Goal: Information Seeking & Learning: Learn about a topic

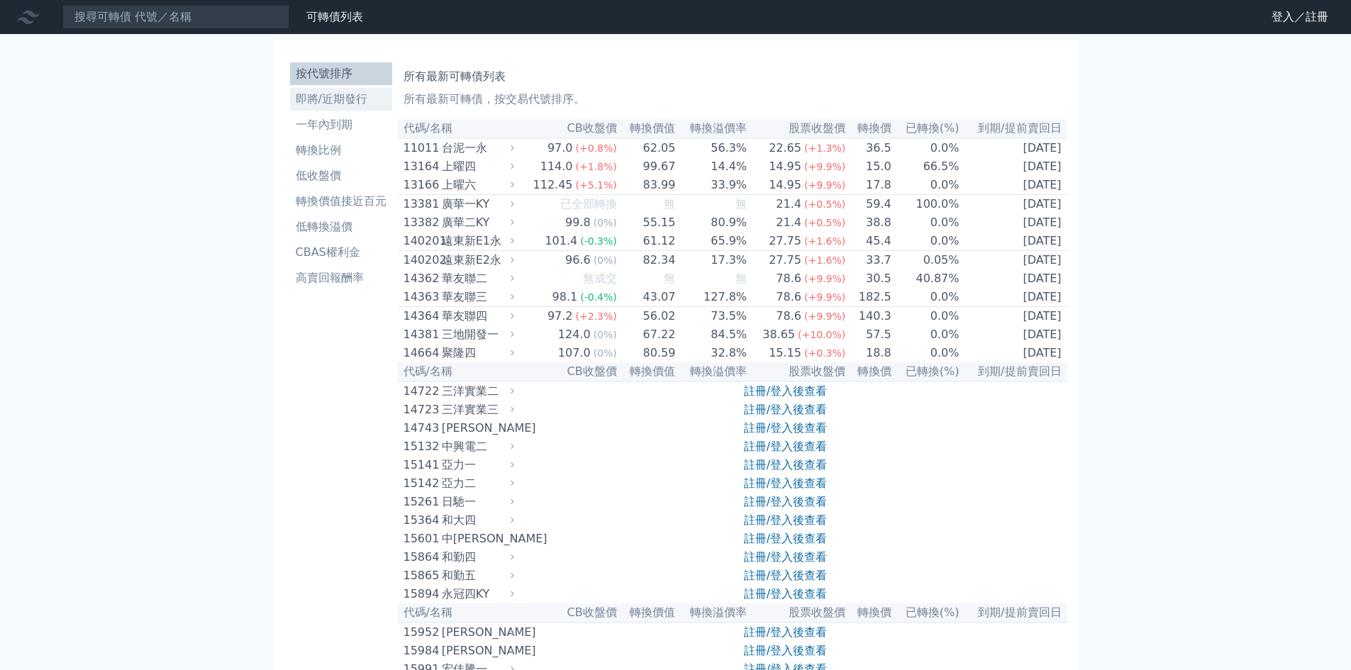
click at [309, 101] on li "即將/近期發行" at bounding box center [341, 99] width 102 height 17
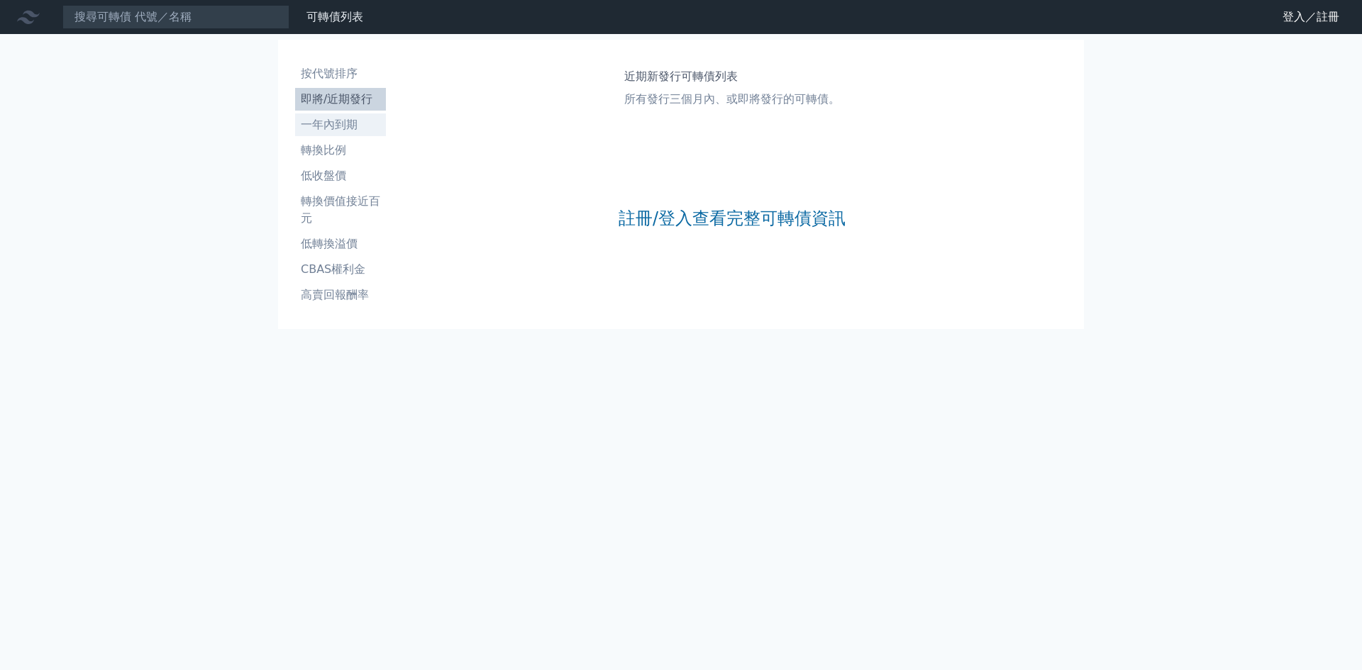
click at [344, 123] on li "一年內到期" at bounding box center [340, 124] width 91 height 17
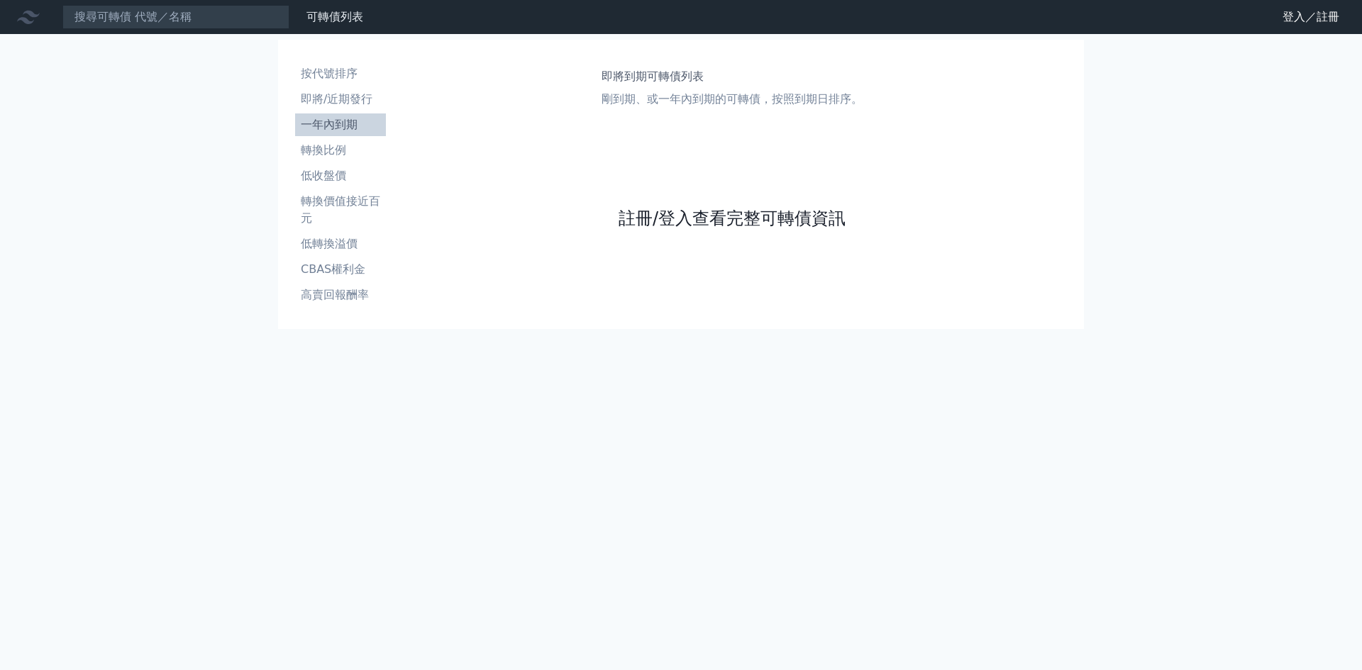
click at [756, 217] on link "註冊/登入查看完整可轉債資訊" at bounding box center [731, 218] width 227 height 23
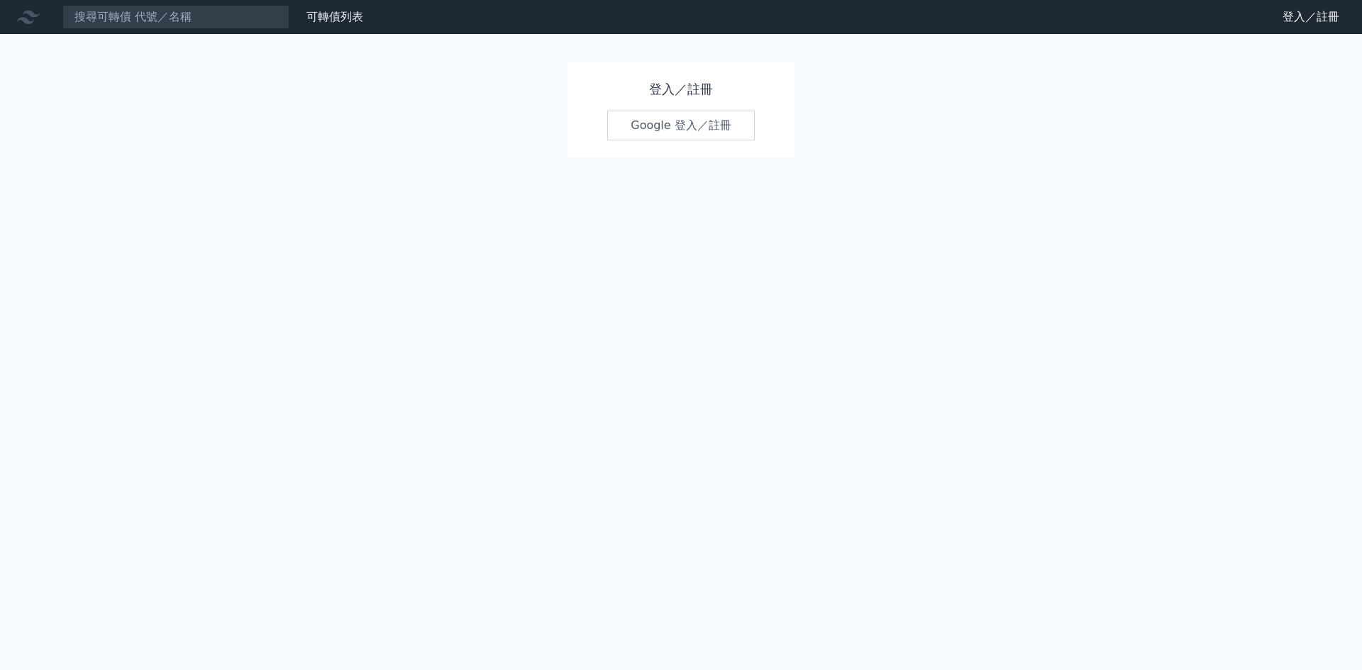
click at [679, 123] on link "Google 登入／註冊" at bounding box center [681, 126] width 148 height 30
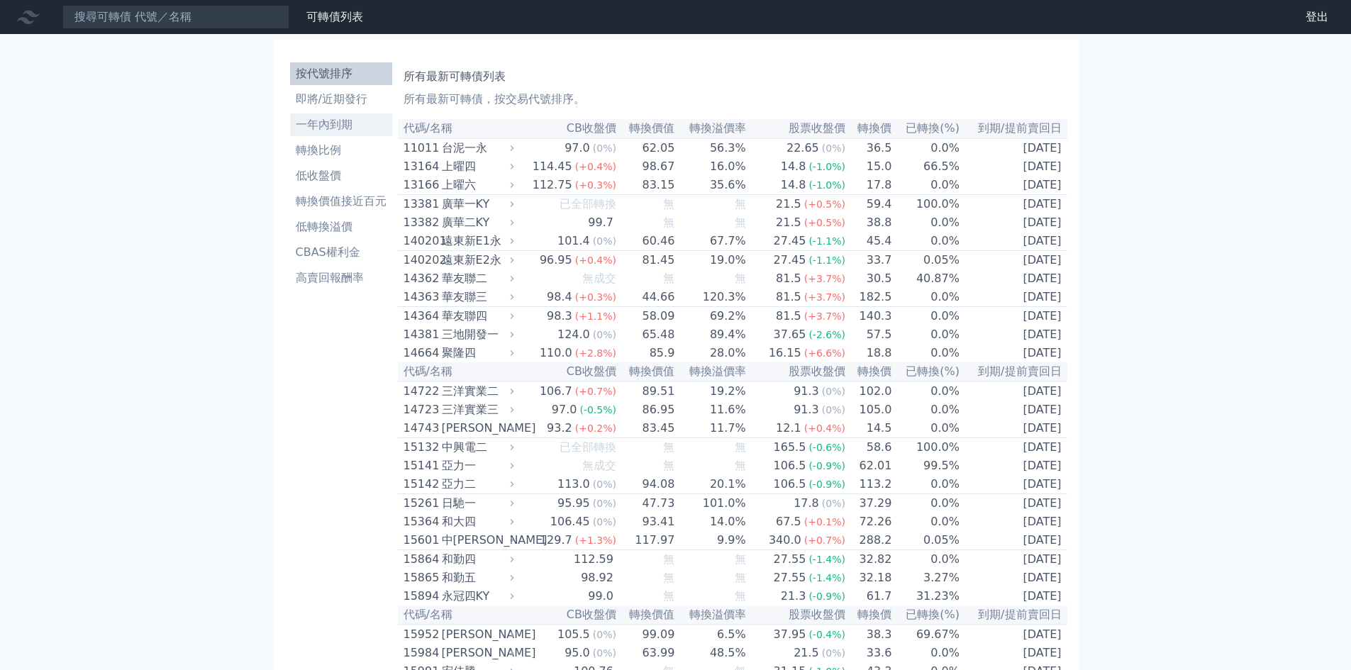
click at [336, 129] on li "一年內到期" at bounding box center [341, 124] width 102 height 17
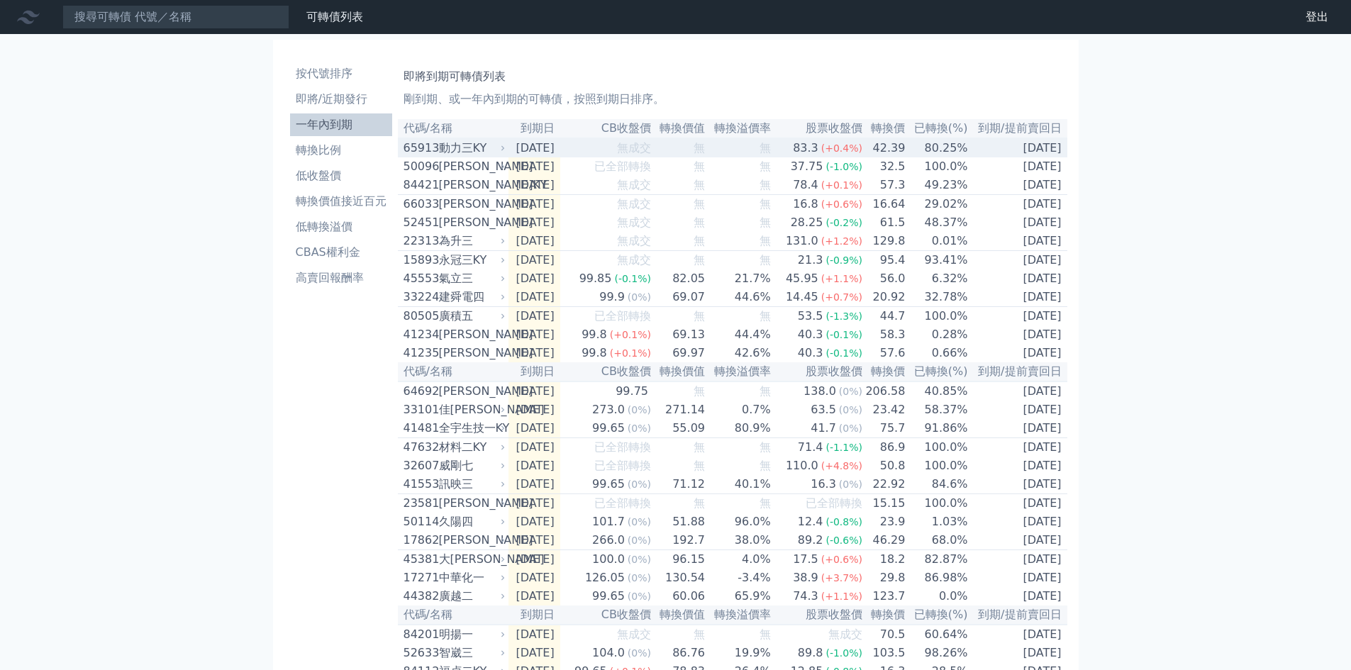
click at [467, 153] on div "動力三KY" at bounding box center [471, 148] width 64 height 17
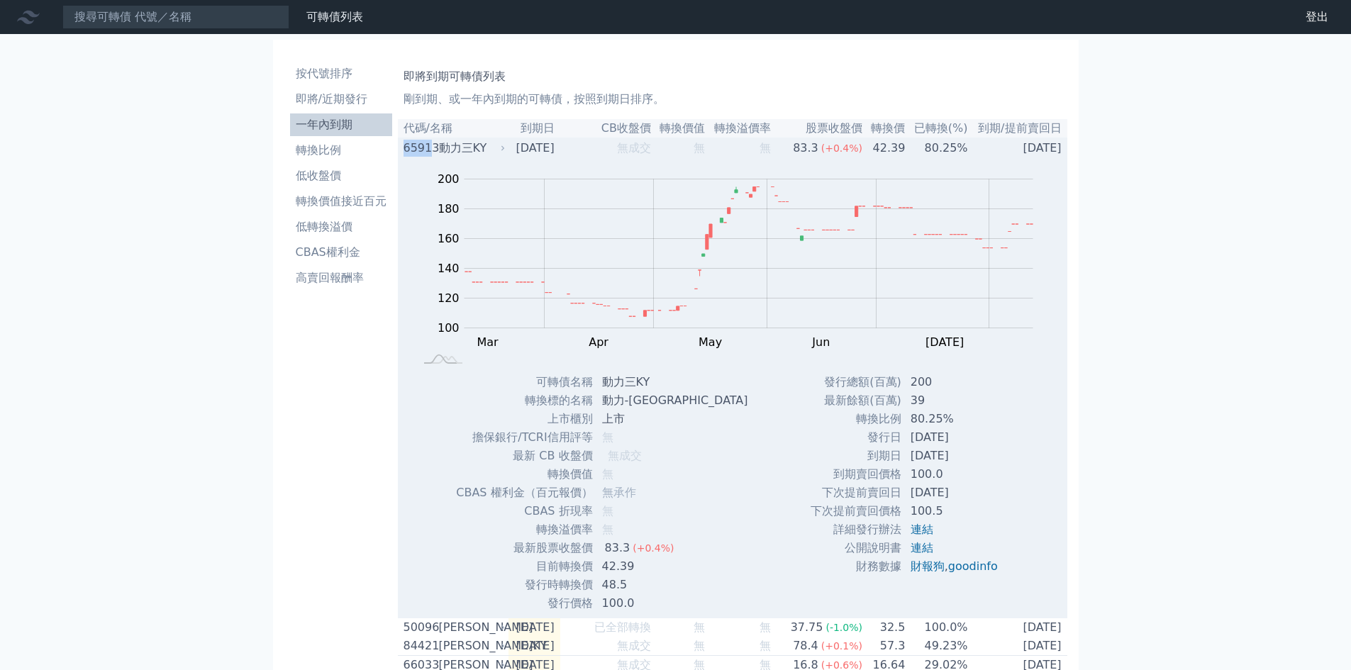
drag, startPoint x: 406, startPoint y: 148, endPoint x: 431, endPoint y: 148, distance: 24.8
click at [431, 148] on div "65913" at bounding box center [420, 148] width 32 height 17
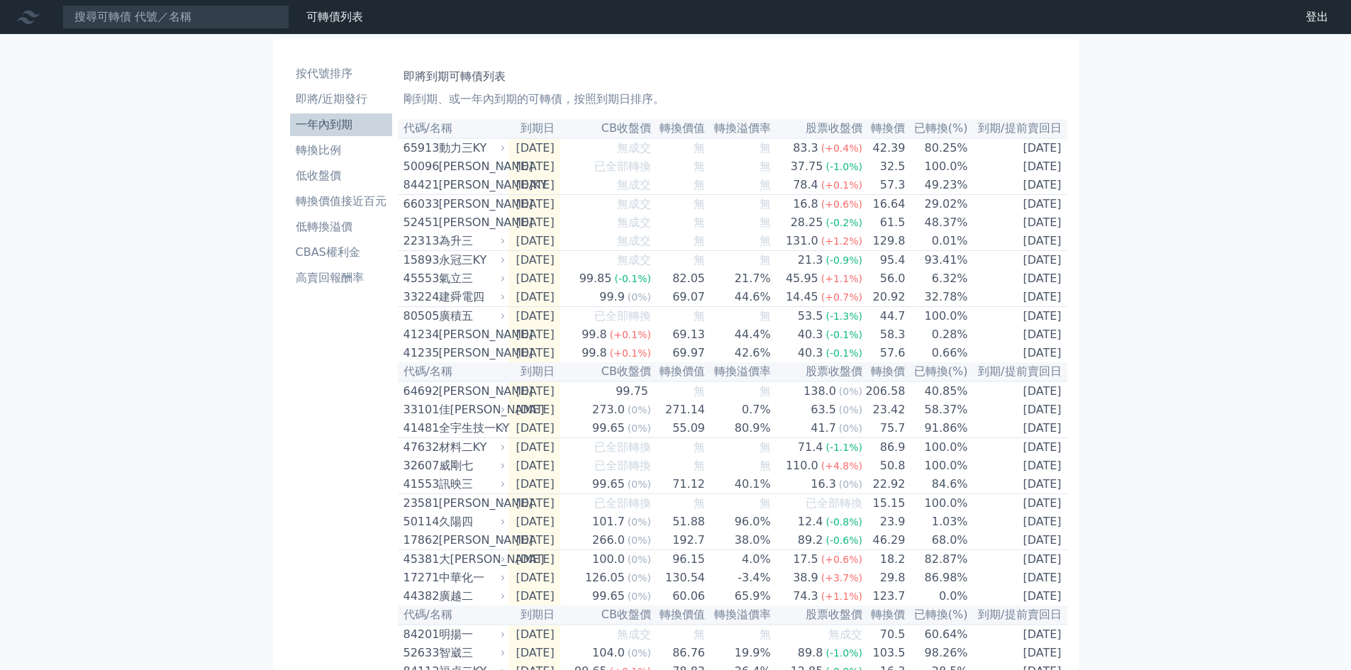
click at [429, 140] on td "65913 動力[GEOGRAPHIC_DATA]" at bounding box center [453, 147] width 111 height 19
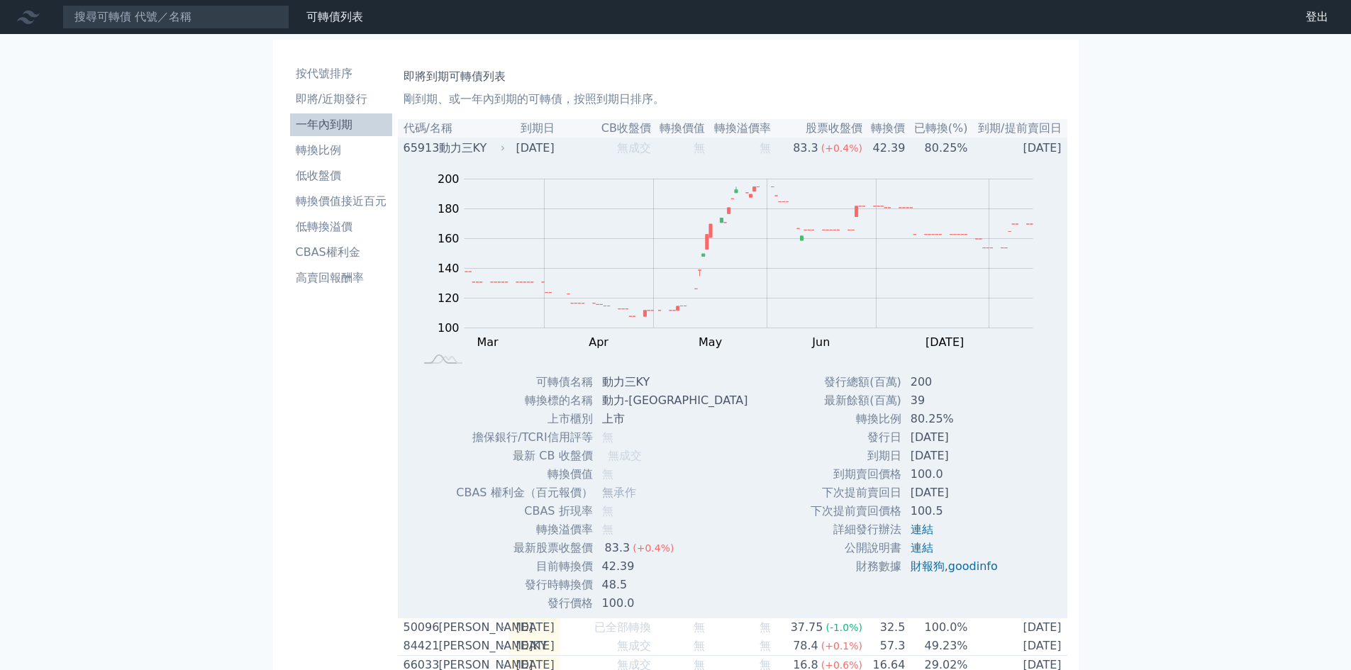
click at [427, 145] on div "65913" at bounding box center [420, 148] width 32 height 17
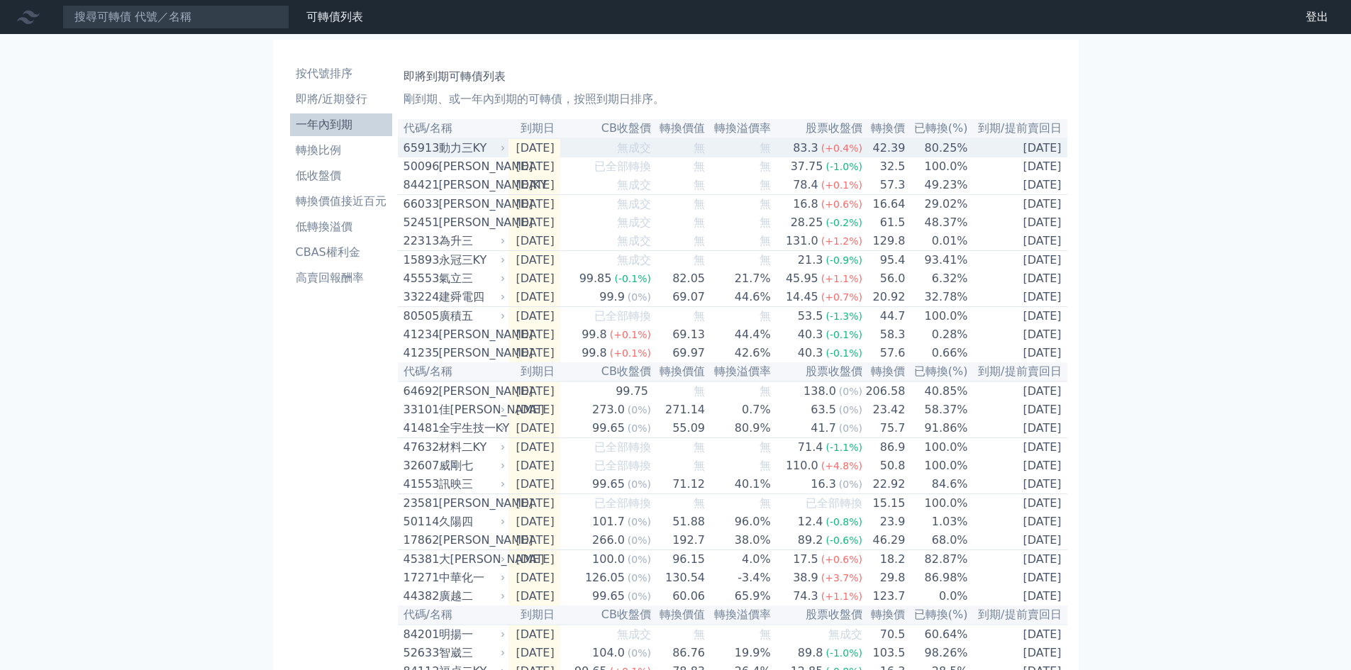
click at [430, 149] on div "65913" at bounding box center [420, 148] width 32 height 17
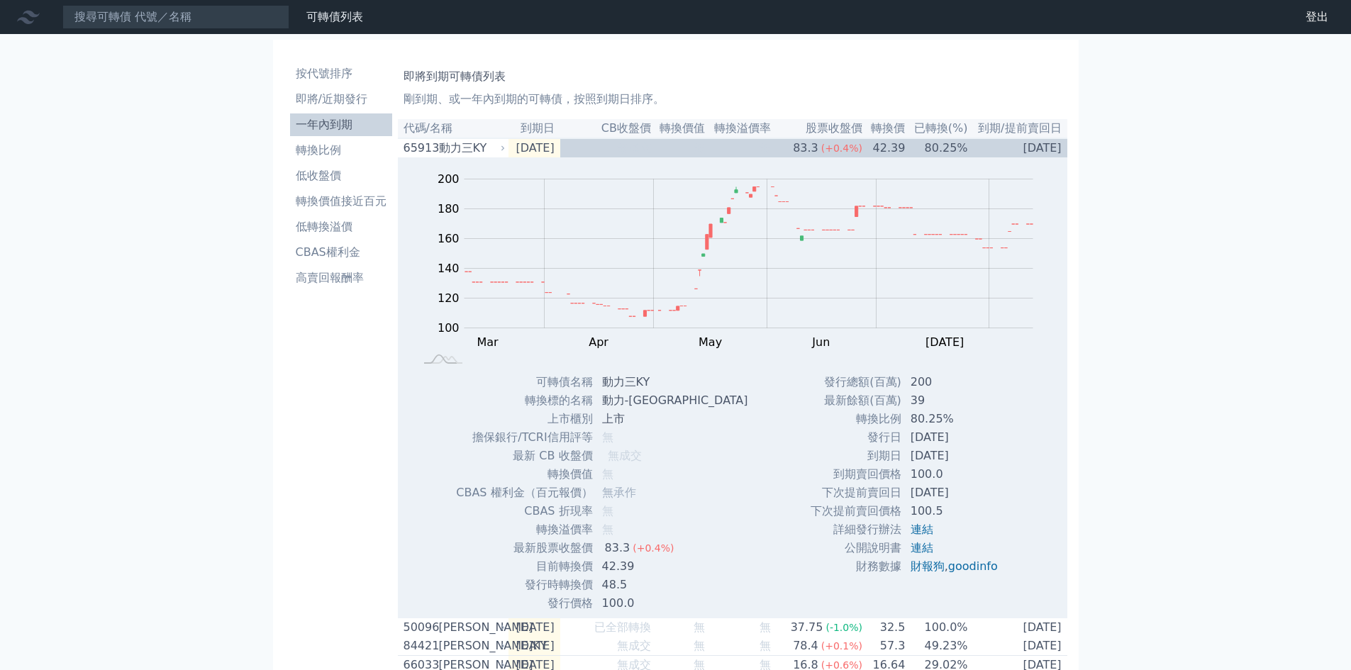
click at [512, 126] on th "到期日" at bounding box center [535, 128] width 52 height 19
click at [477, 131] on th "代碼/名稱" at bounding box center [453, 128] width 111 height 19
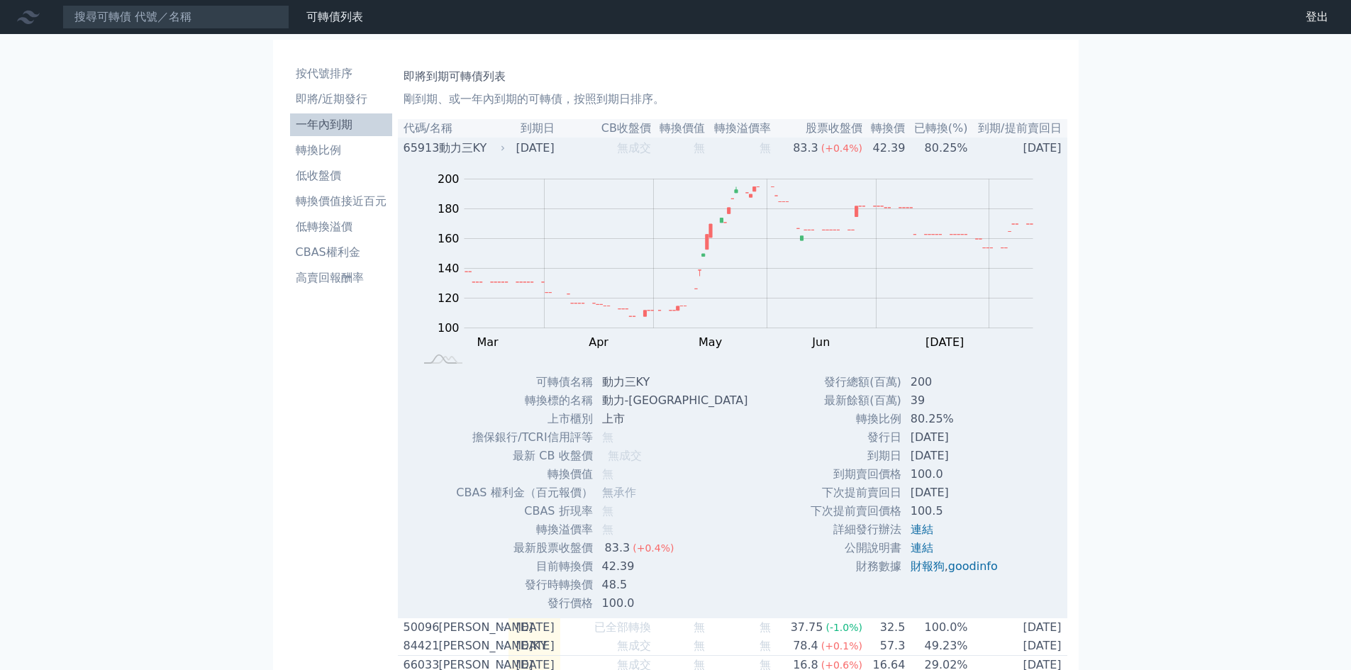
click at [599, 144] on td "無成交" at bounding box center [605, 147] width 91 height 19
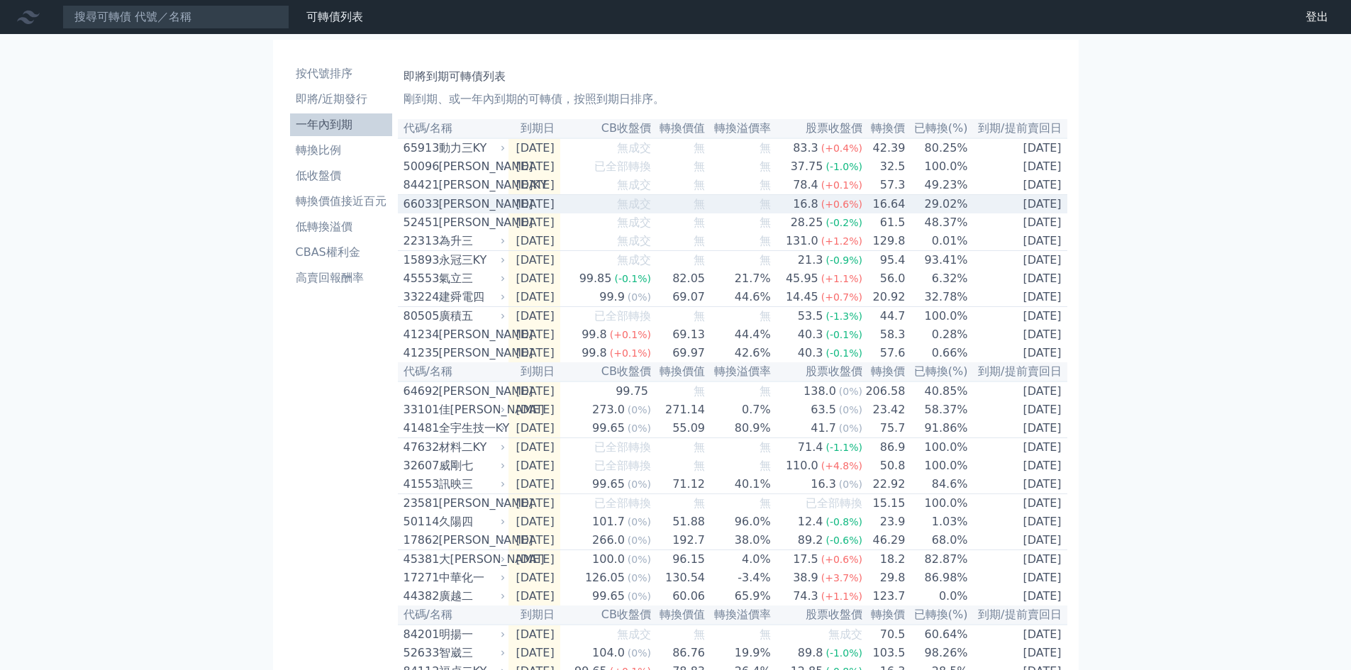
click at [762, 204] on td "無" at bounding box center [739, 204] width 66 height 19
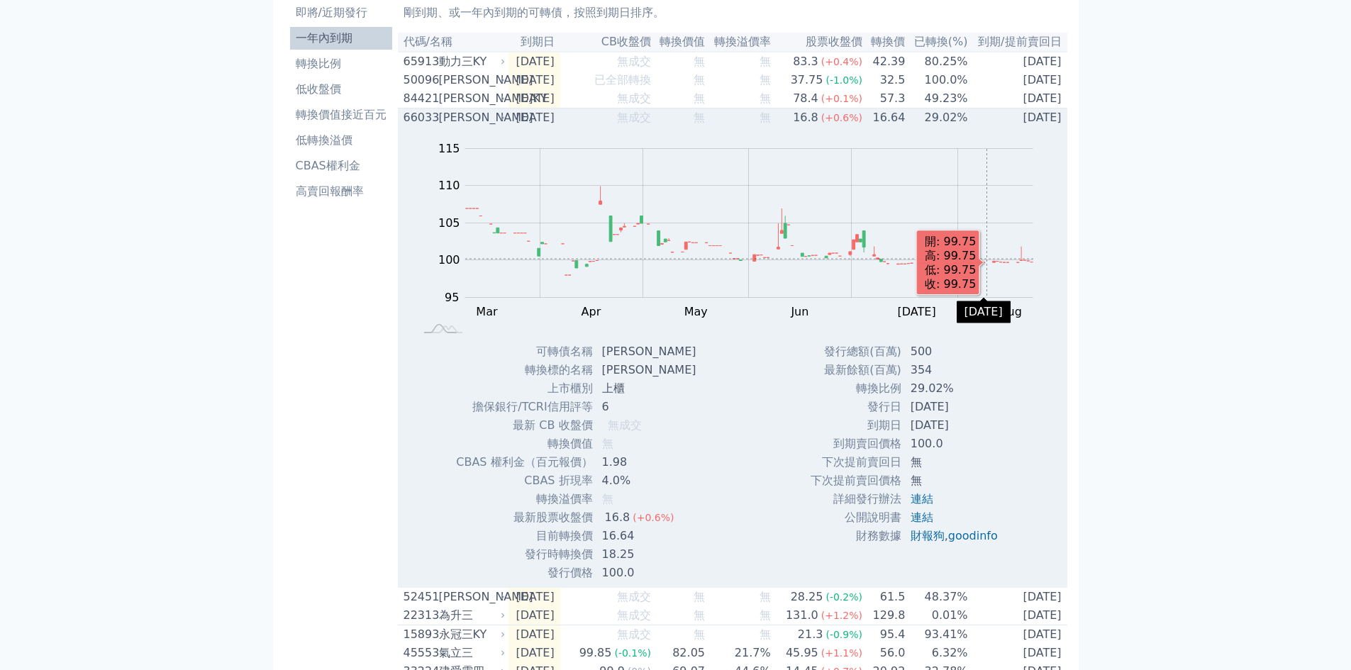
scroll to position [71, 0]
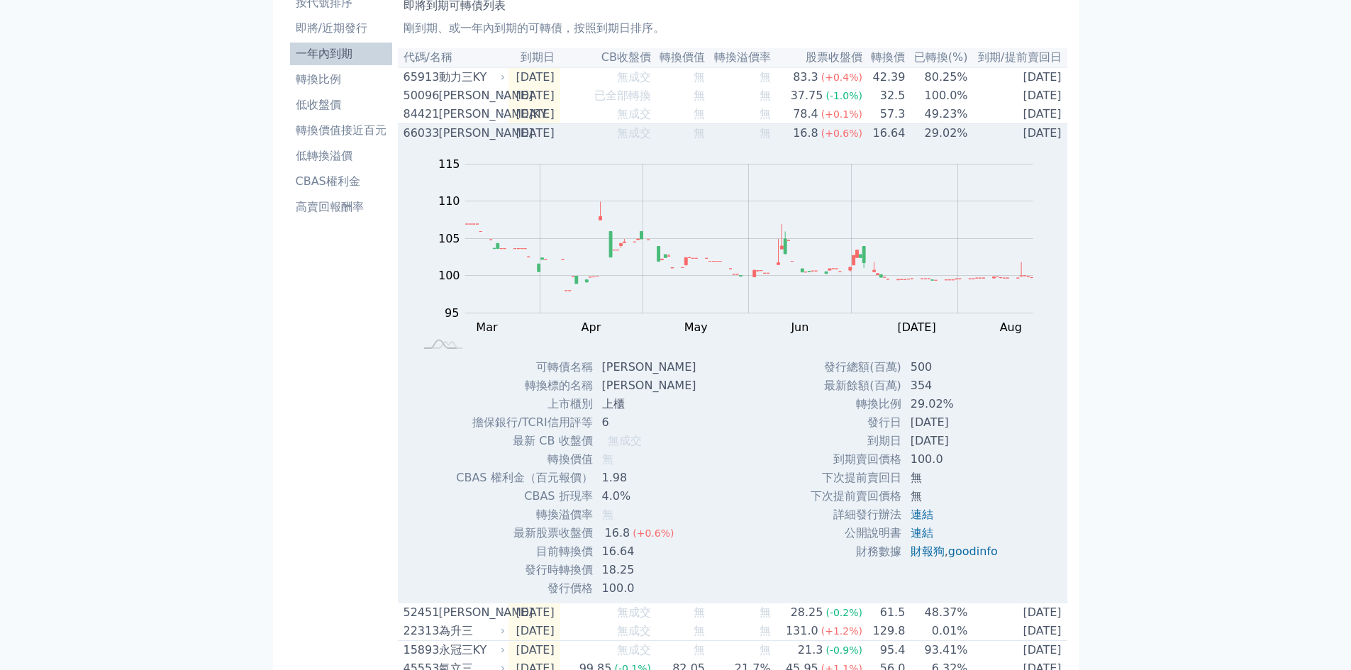
click at [771, 140] on span "無" at bounding box center [765, 132] width 11 height 13
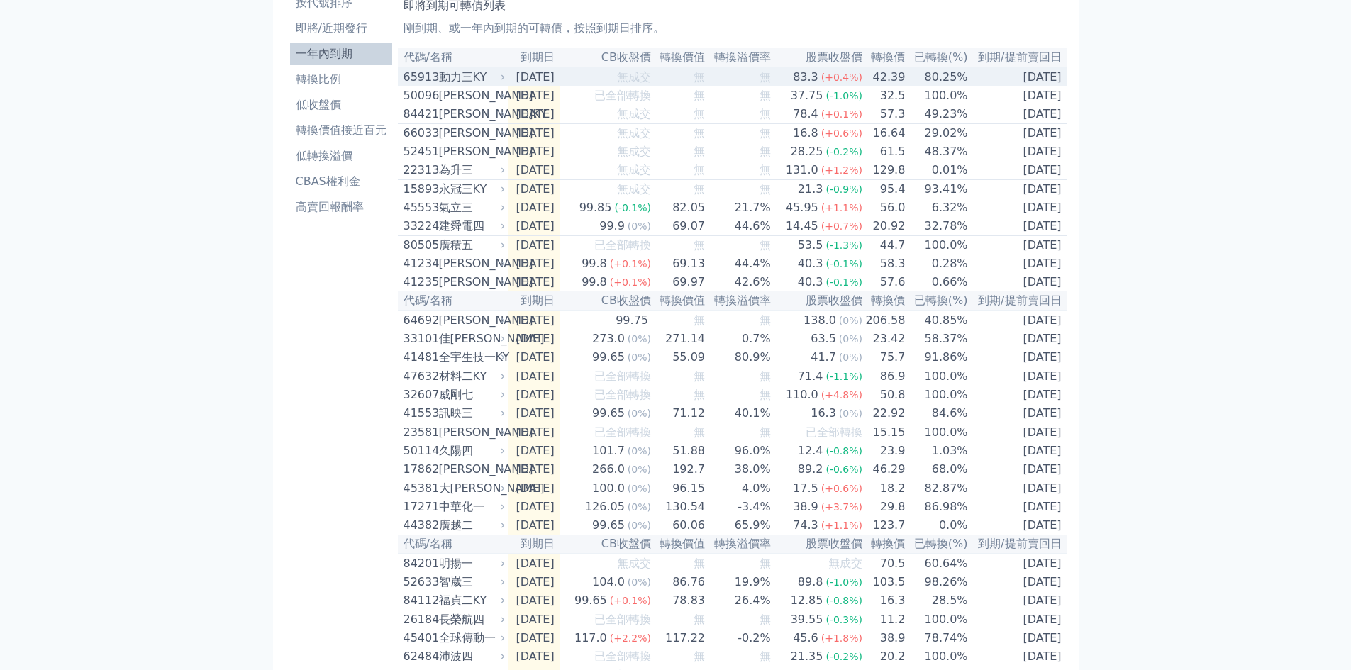
click at [705, 83] on span "無" at bounding box center [699, 76] width 11 height 13
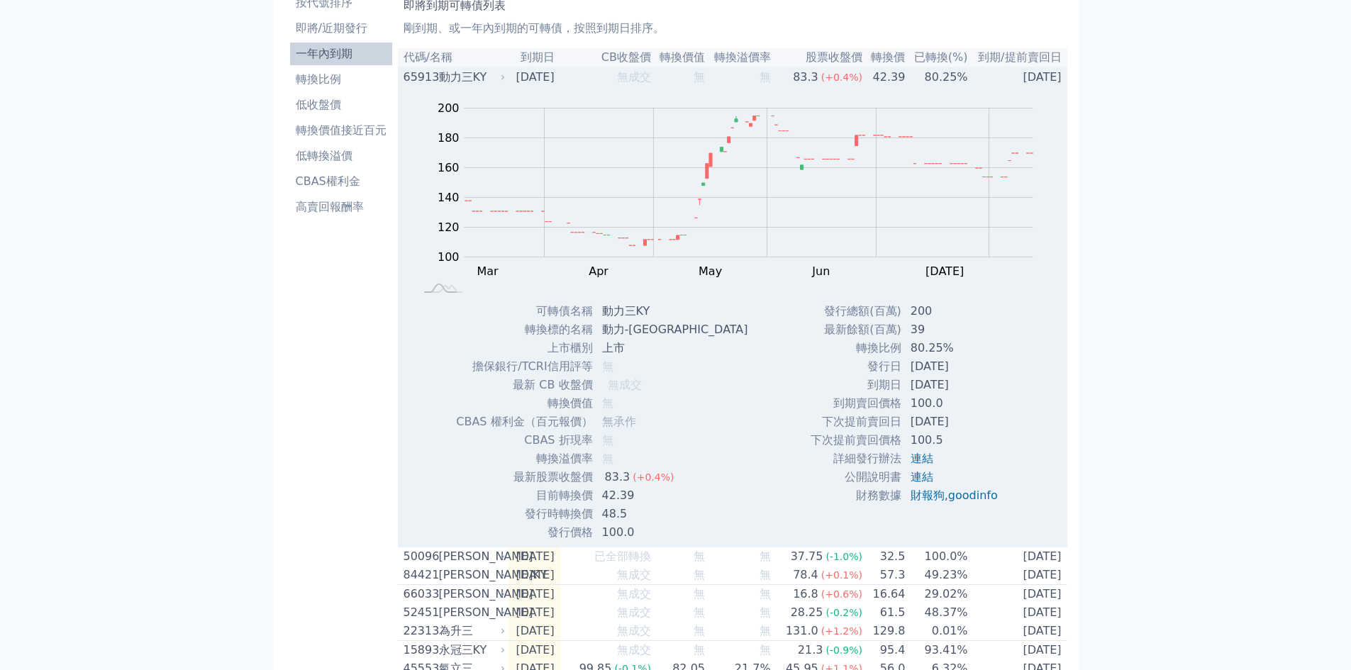
click at [705, 83] on span "無" at bounding box center [699, 76] width 11 height 13
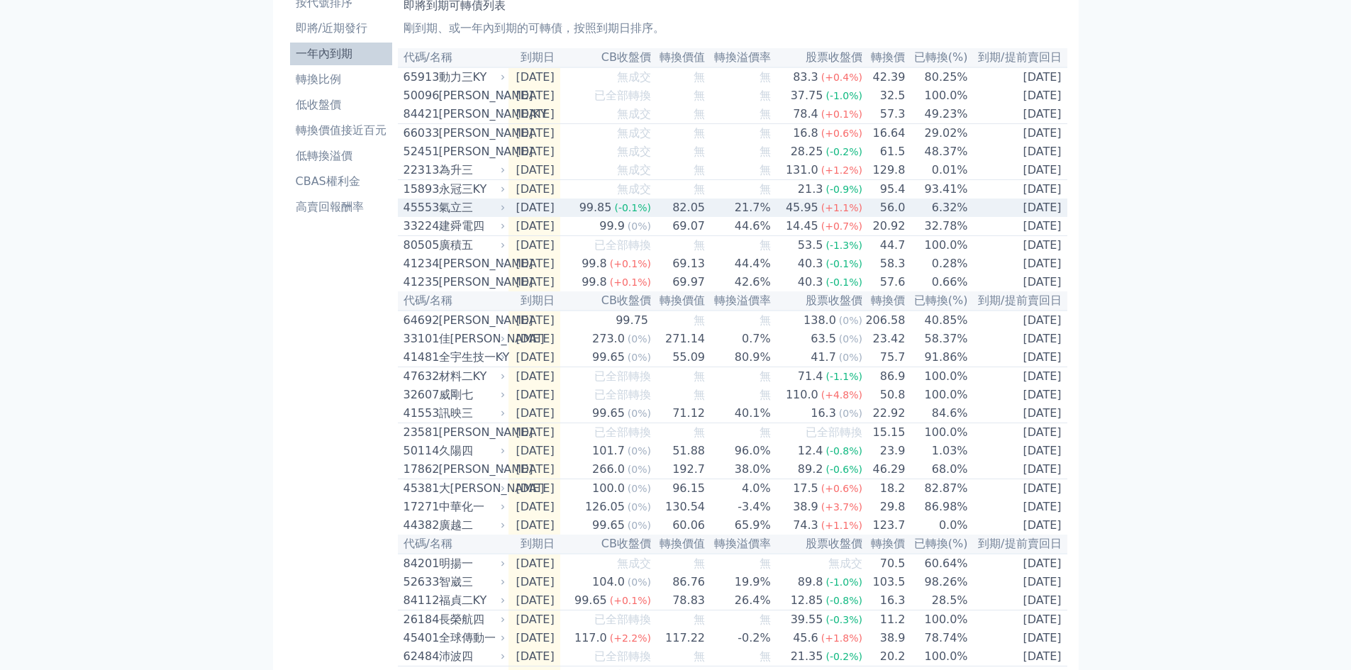
click at [721, 217] on td "21.7%" at bounding box center [739, 208] width 66 height 18
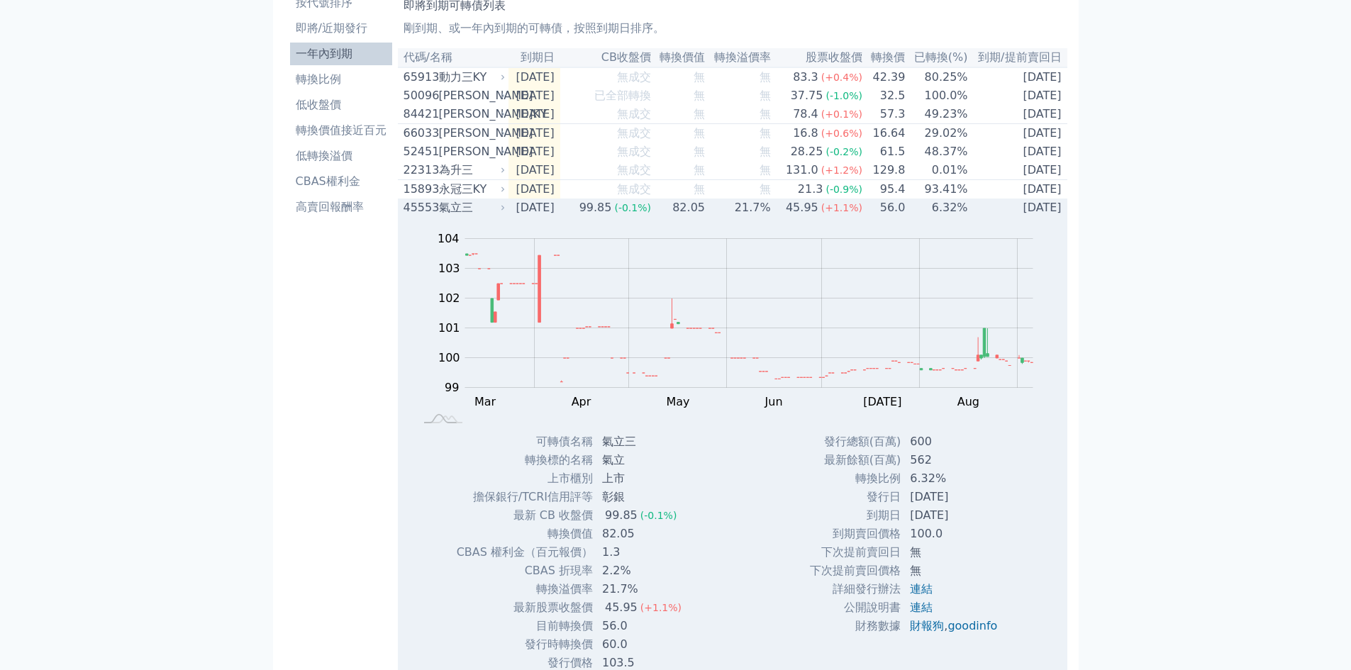
click at [721, 217] on td "21.7%" at bounding box center [739, 208] width 66 height 18
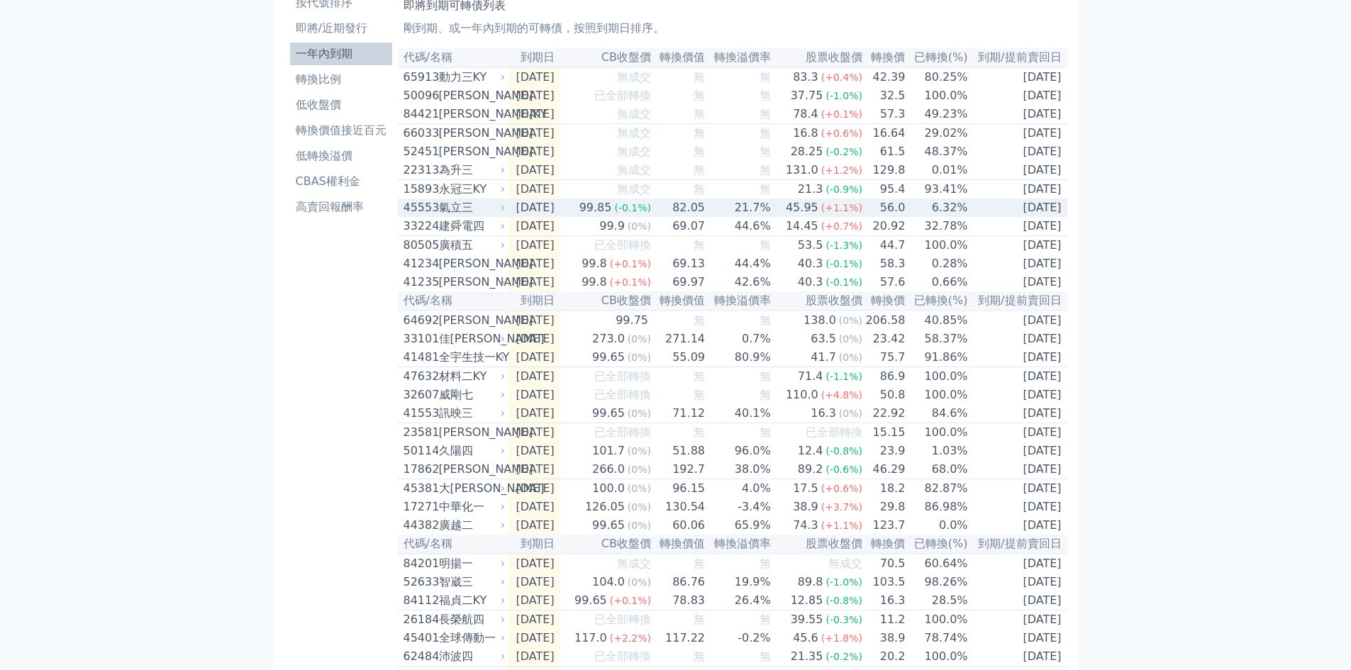
click at [531, 217] on td "[DATE]" at bounding box center [535, 208] width 52 height 18
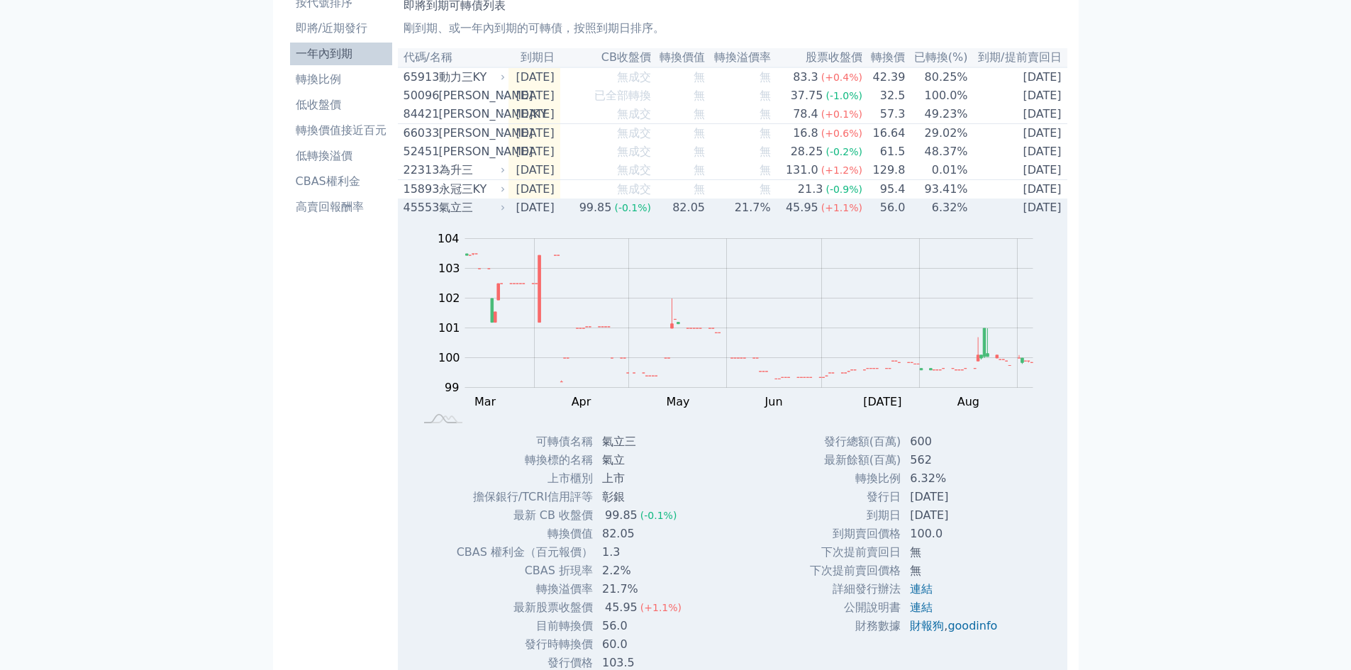
click at [467, 216] on div "氣立三" at bounding box center [471, 207] width 64 height 17
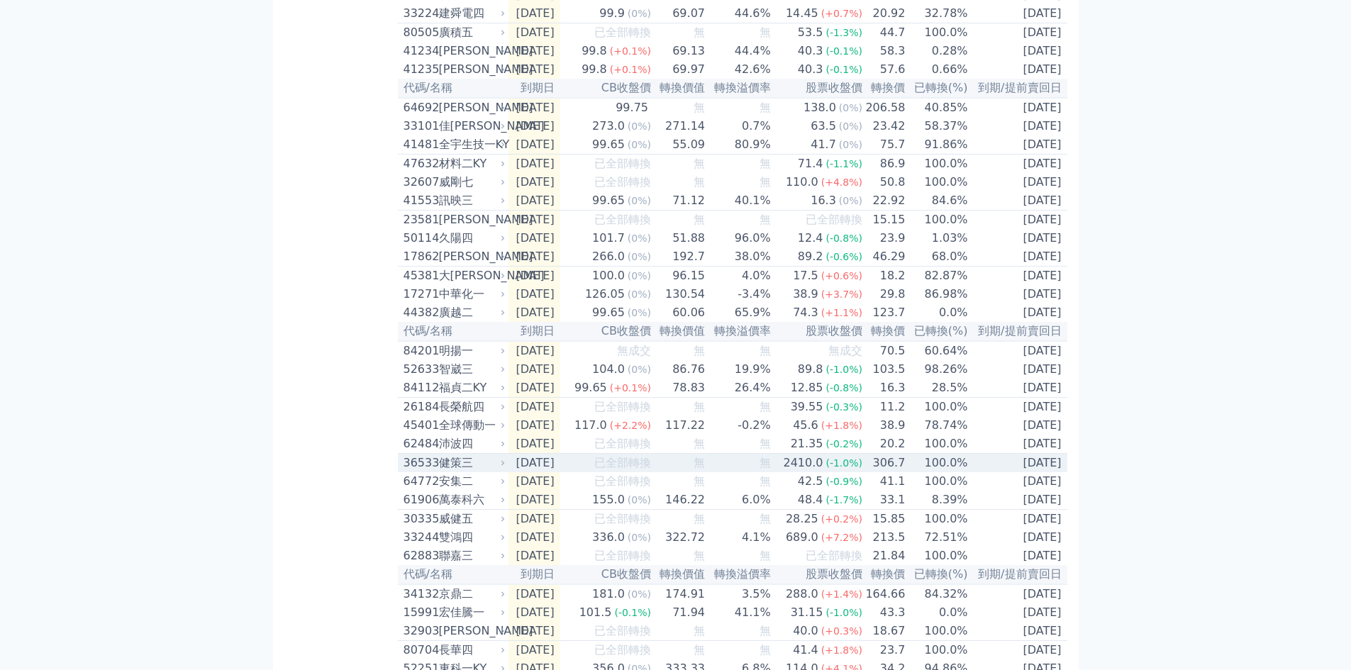
scroll to position [355, 0]
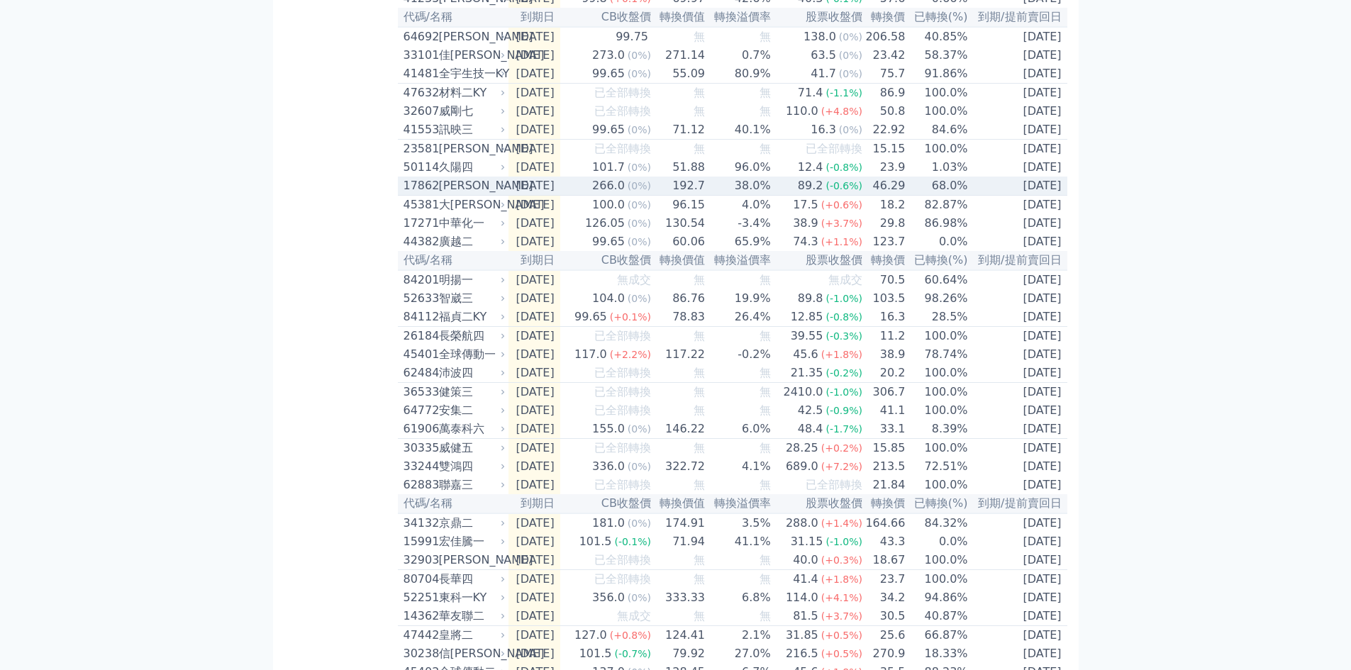
click at [463, 194] on div "[PERSON_NAME]" at bounding box center [471, 185] width 64 height 17
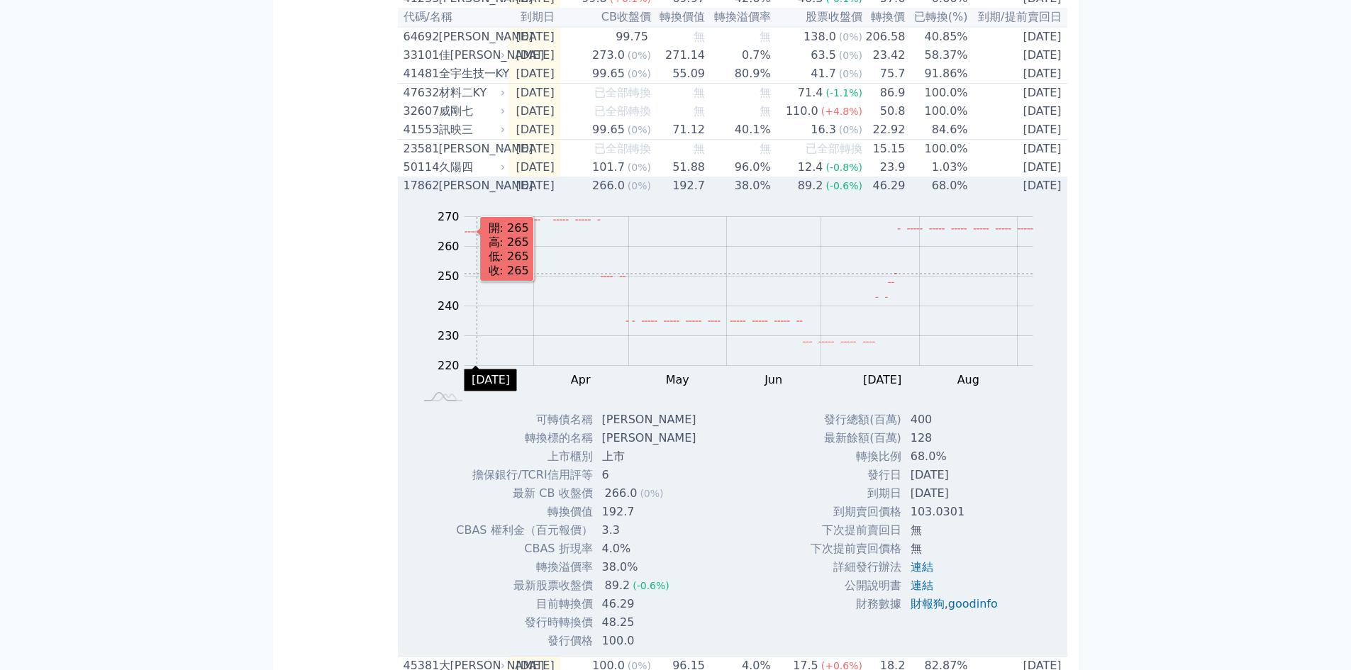
scroll to position [284, 0]
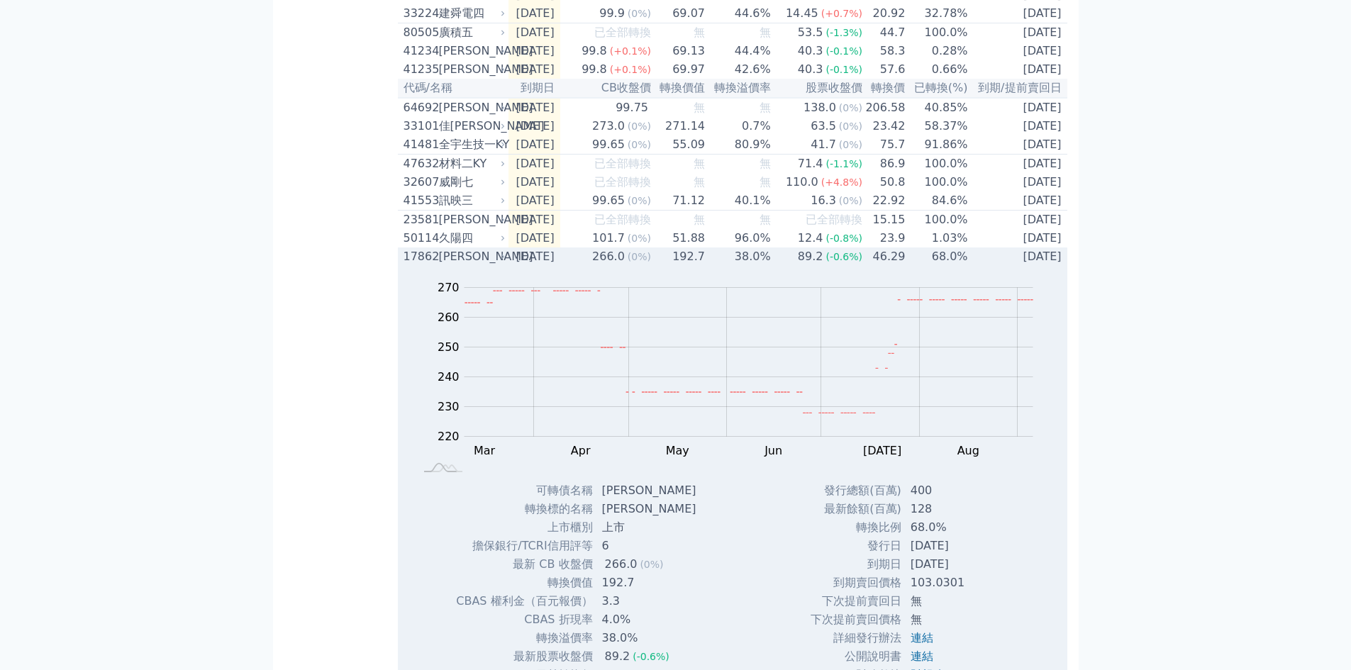
click at [455, 265] on div "[PERSON_NAME]" at bounding box center [471, 256] width 64 height 17
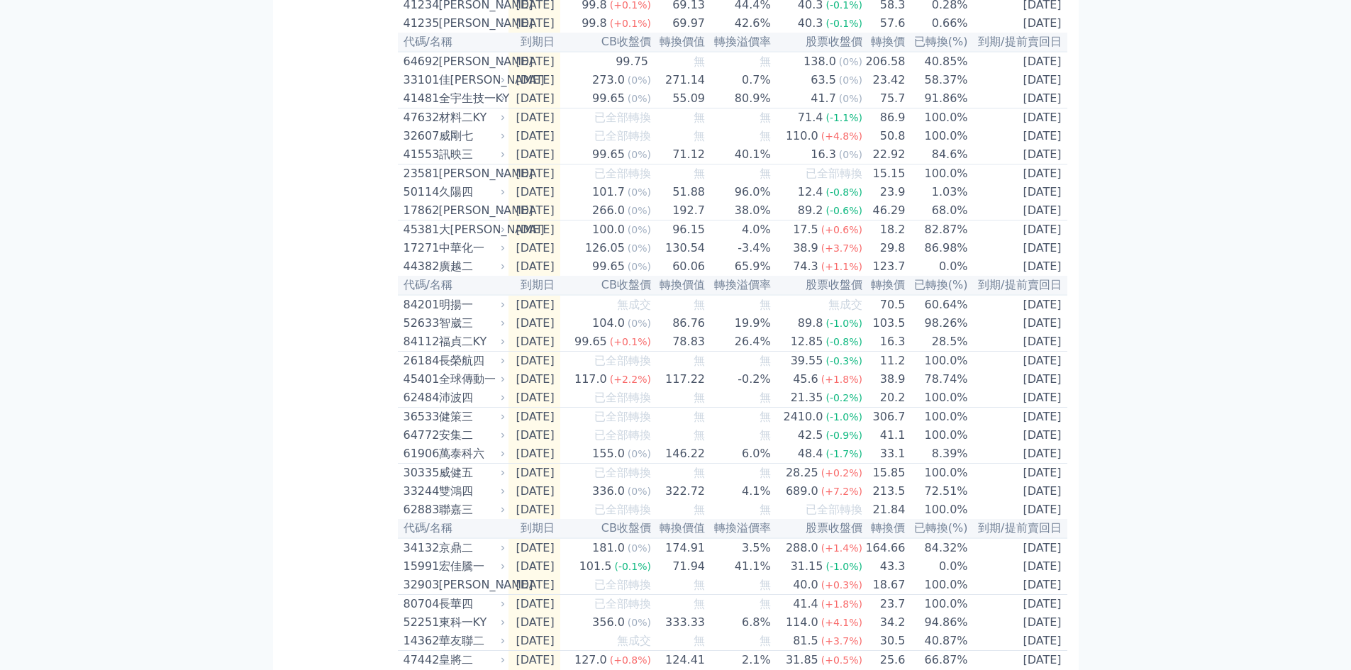
scroll to position [355, 0]
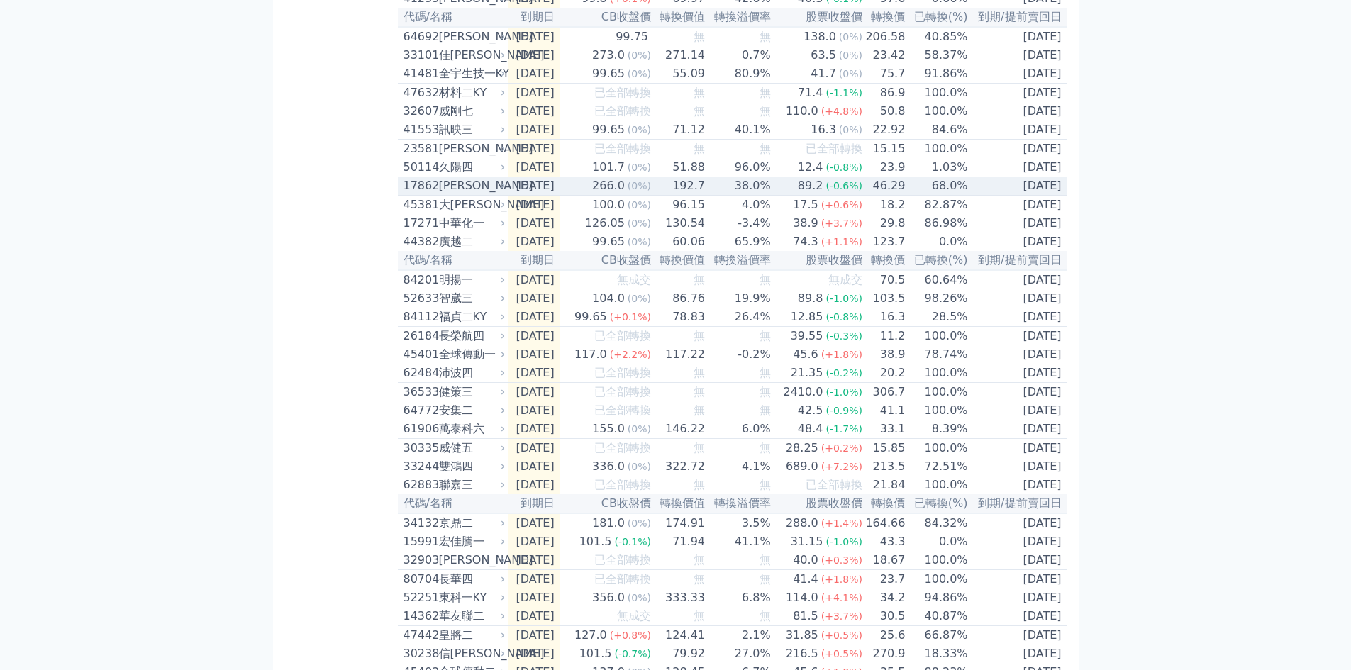
click at [974, 196] on td "[DATE]" at bounding box center [1018, 186] width 99 height 19
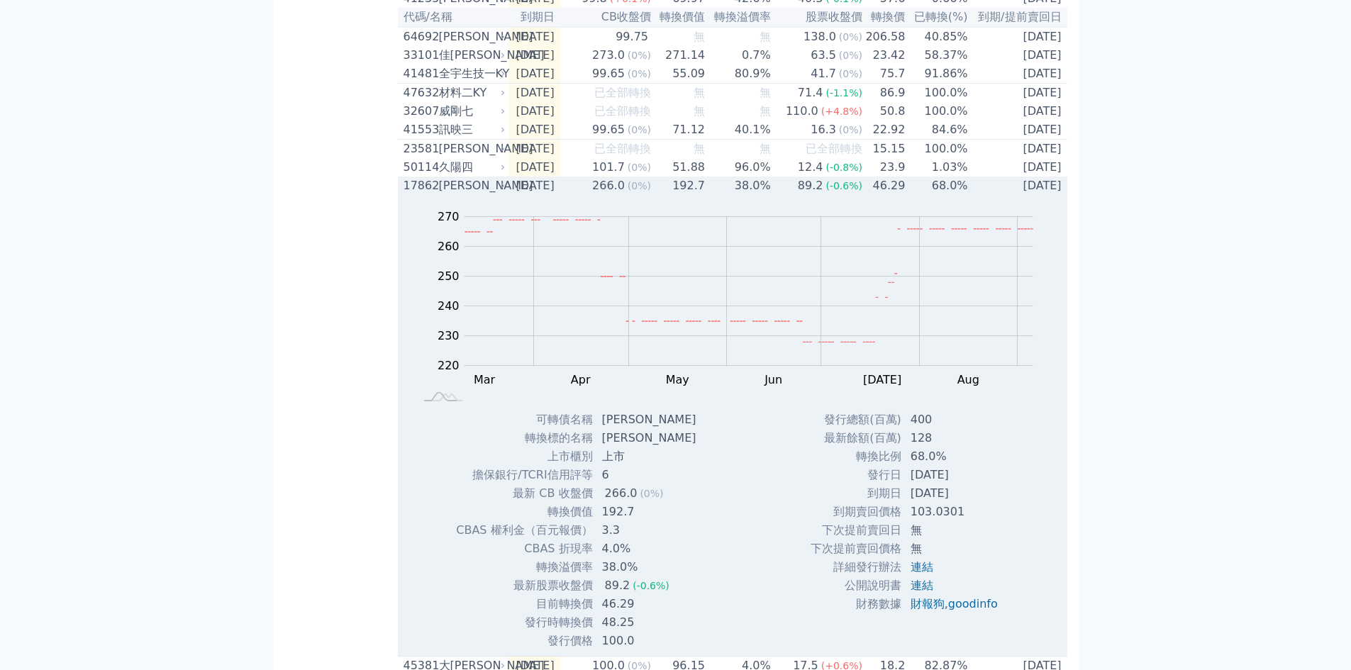
click at [974, 195] on td "[DATE]" at bounding box center [1018, 186] width 99 height 18
click at [439, 194] on div "[PERSON_NAME]" at bounding box center [471, 185] width 64 height 17
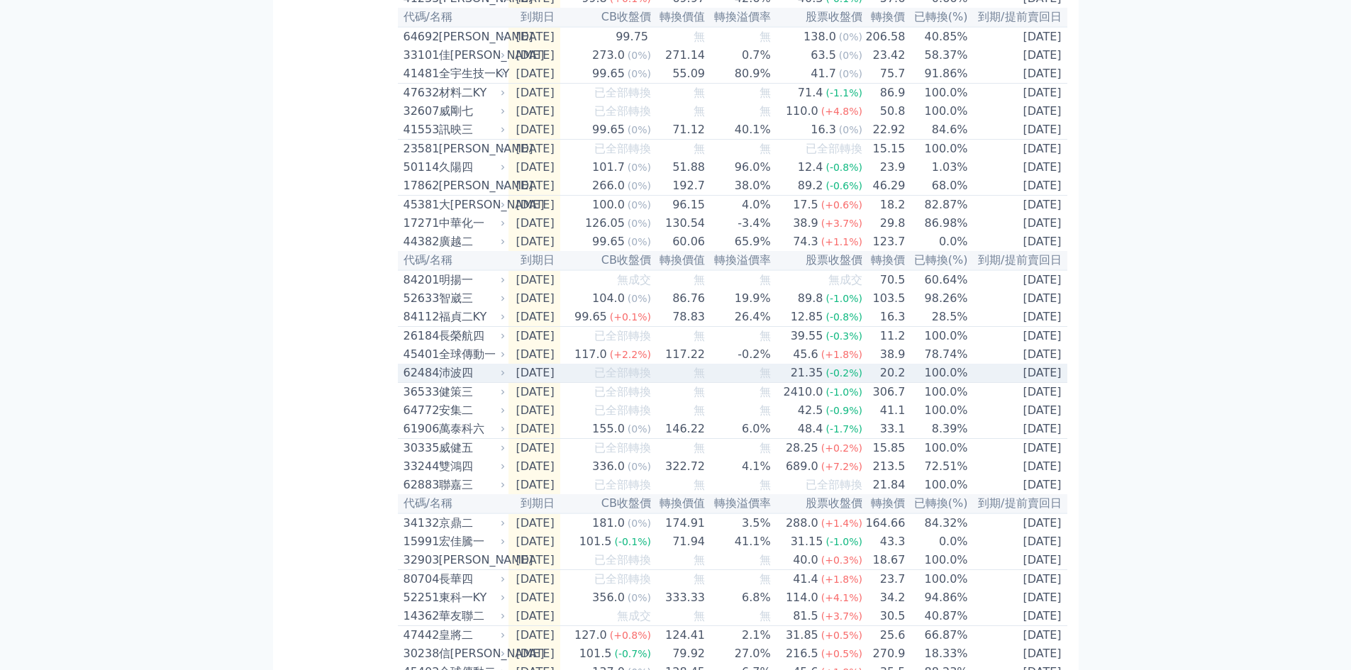
click at [535, 383] on td "[DATE]" at bounding box center [535, 373] width 52 height 19
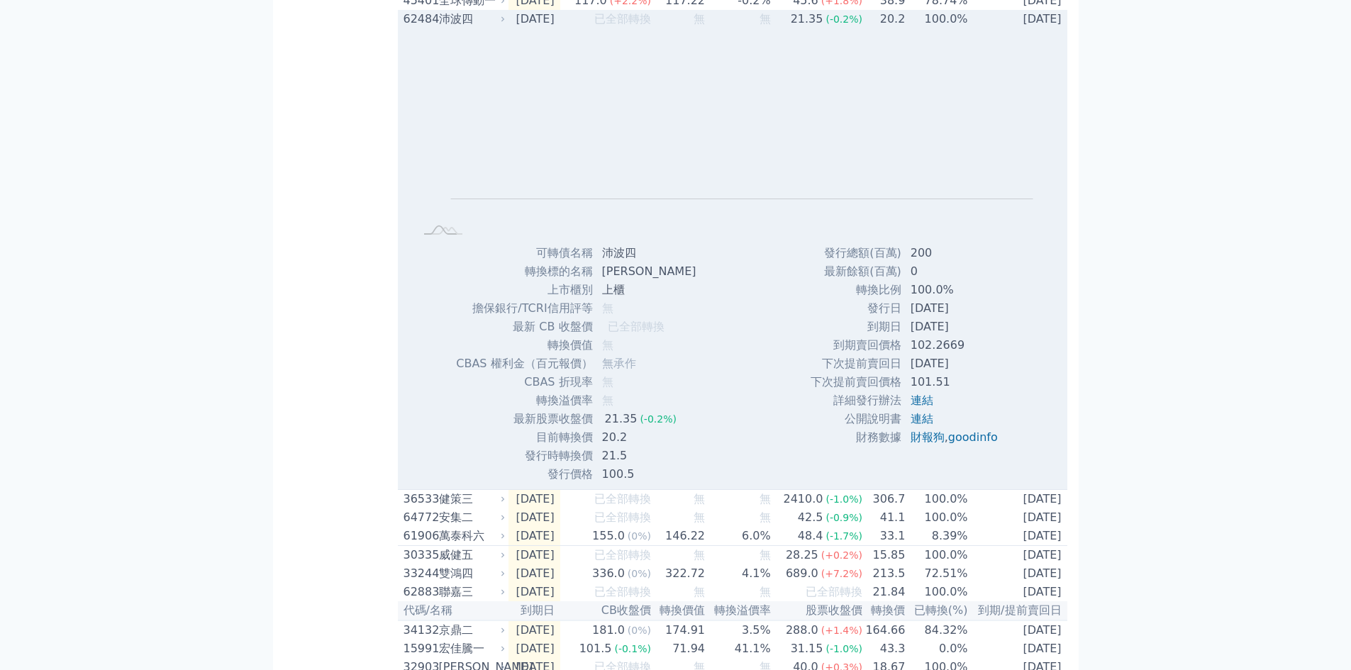
scroll to position [709, 0]
drag, startPoint x: 626, startPoint y: 318, endPoint x: 604, endPoint y: 318, distance: 22.0
click at [604, 280] on td "[PERSON_NAME]" at bounding box center [651, 271] width 114 height 18
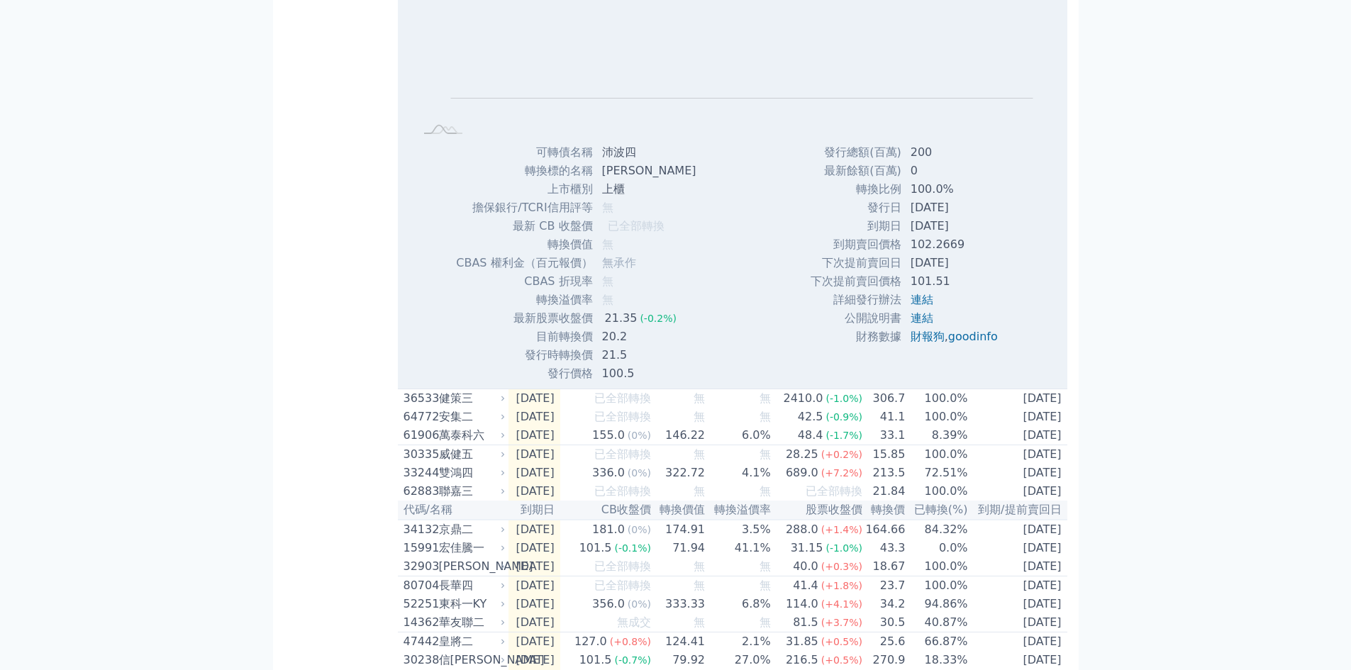
scroll to position [1064, 0]
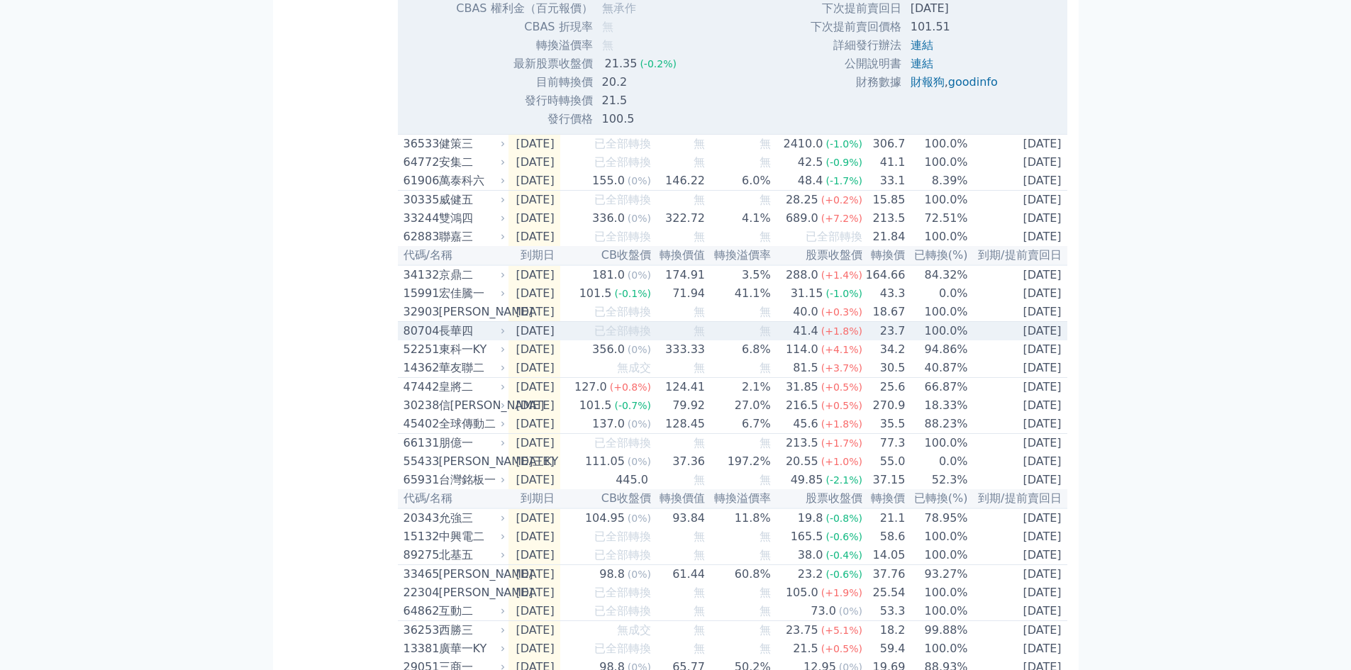
click at [455, 340] on div "長華四" at bounding box center [471, 331] width 64 height 17
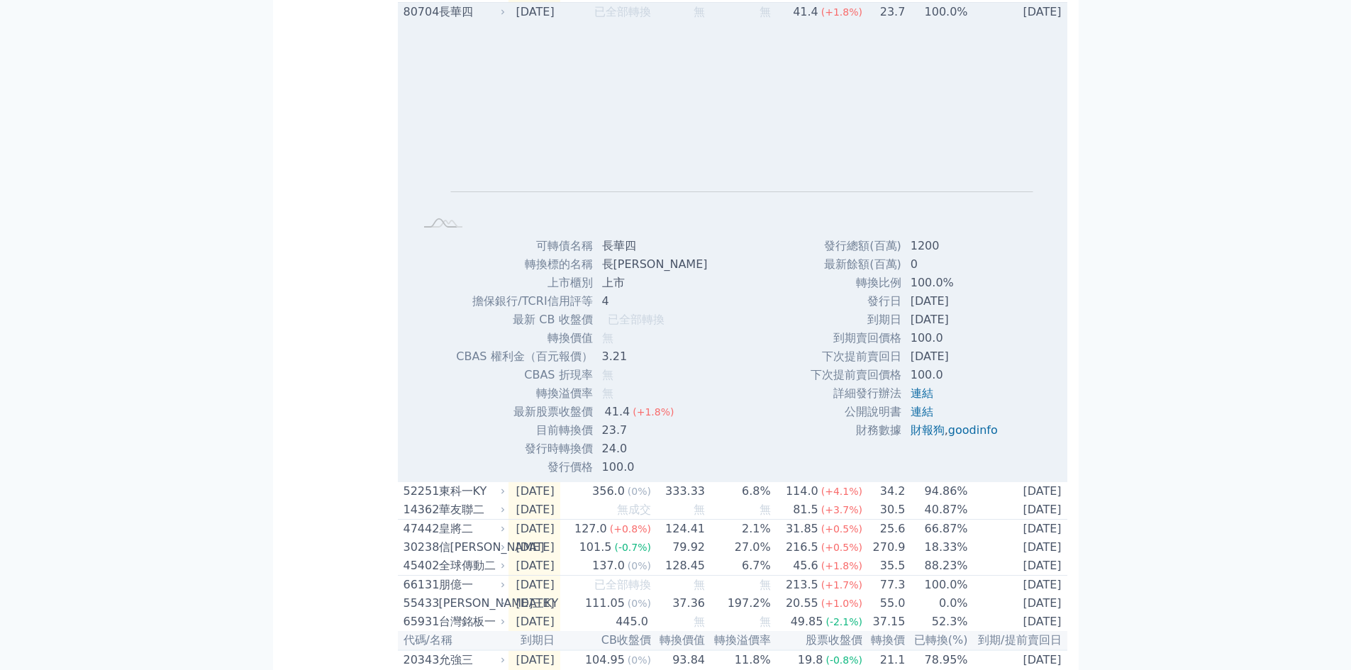
scroll to position [1560, 0]
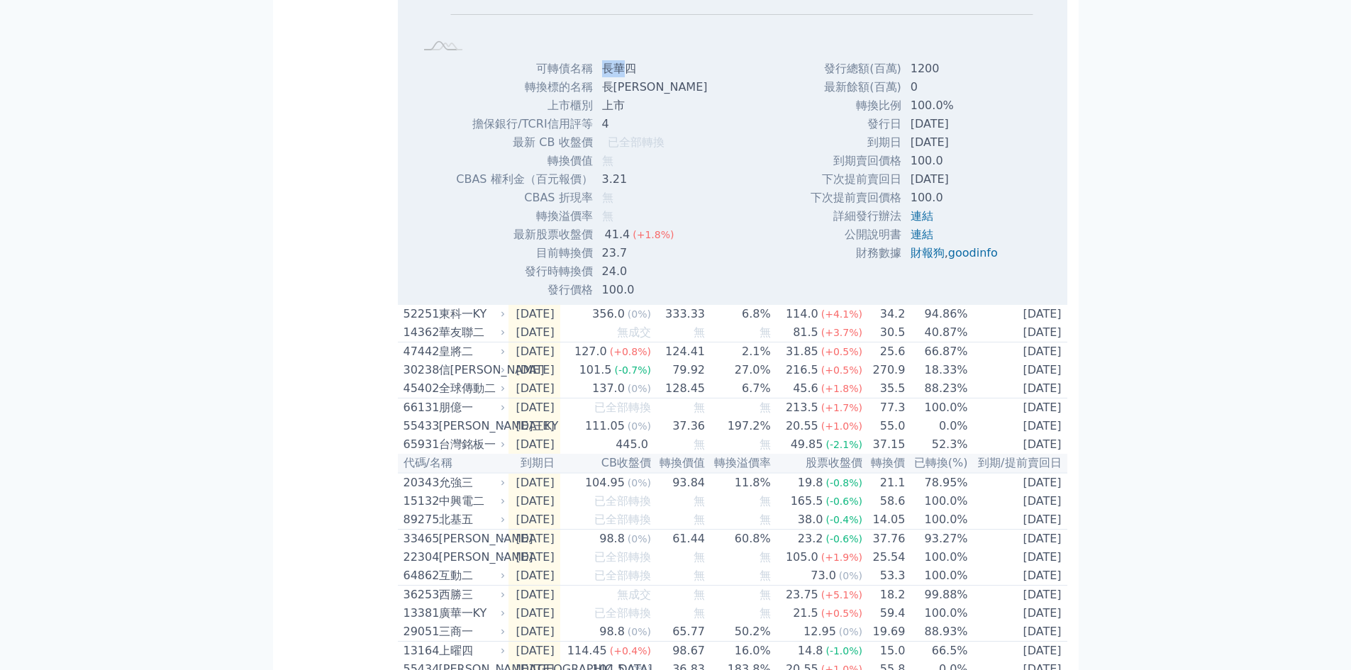
drag, startPoint x: 626, startPoint y: 133, endPoint x: 606, endPoint y: 132, distance: 19.2
click at [606, 78] on td "長華四" at bounding box center [657, 69] width 126 height 18
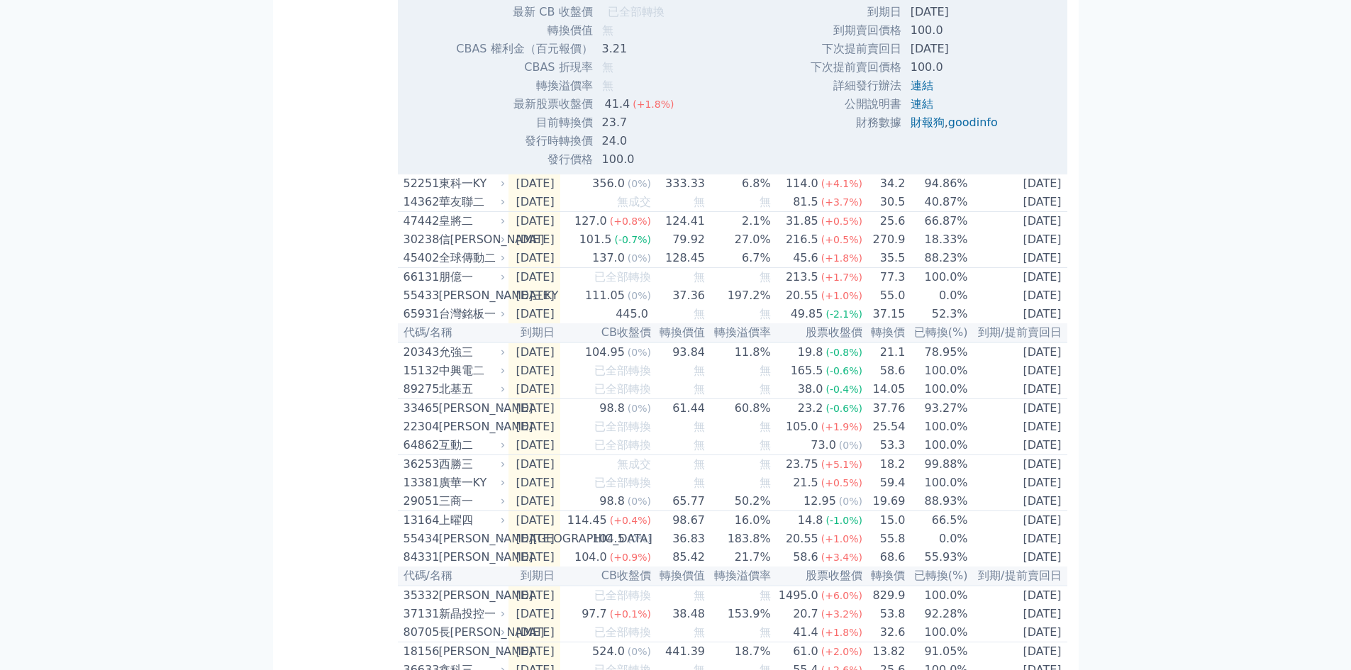
scroll to position [1702, 0]
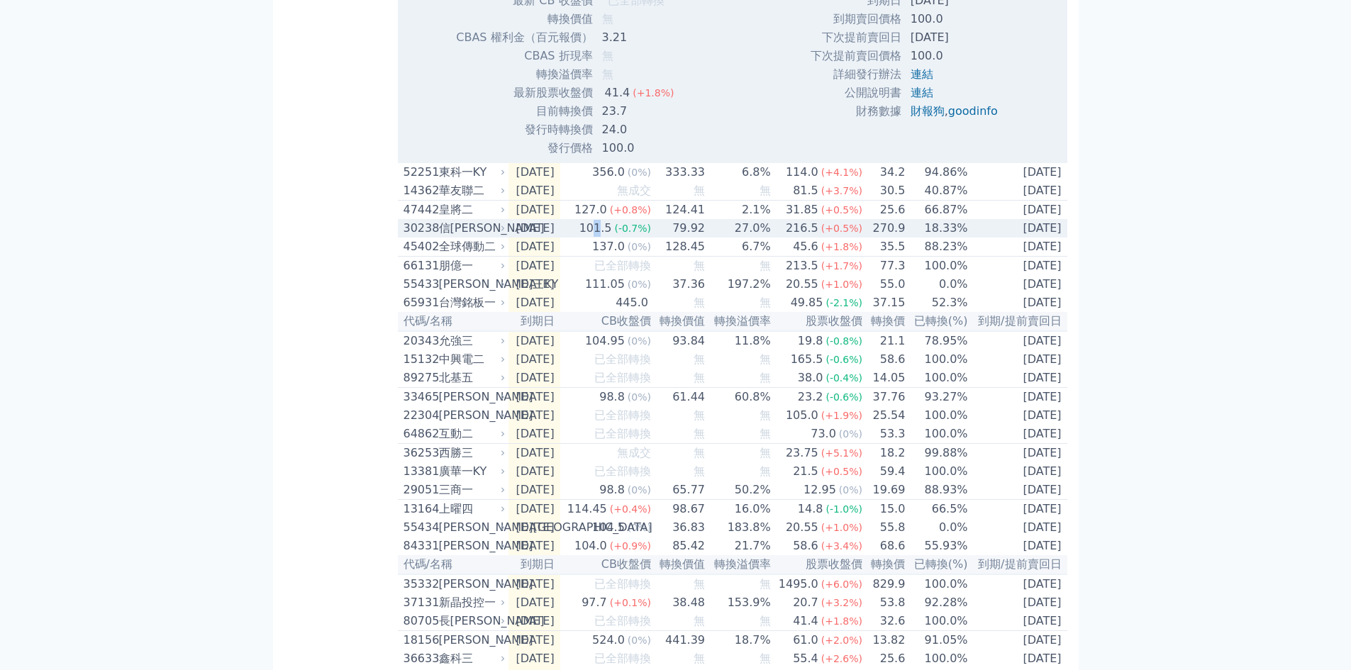
click at [615, 237] on div "101.5" at bounding box center [596, 228] width 38 height 17
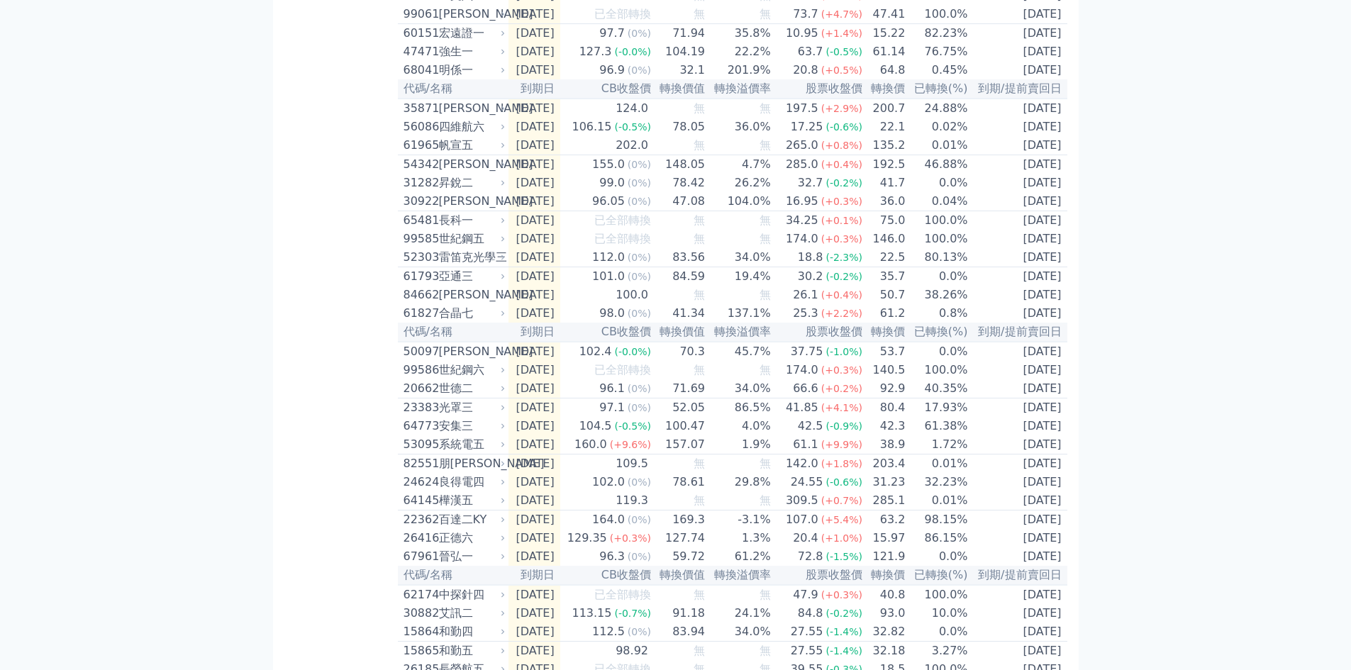
scroll to position [3262, 0]
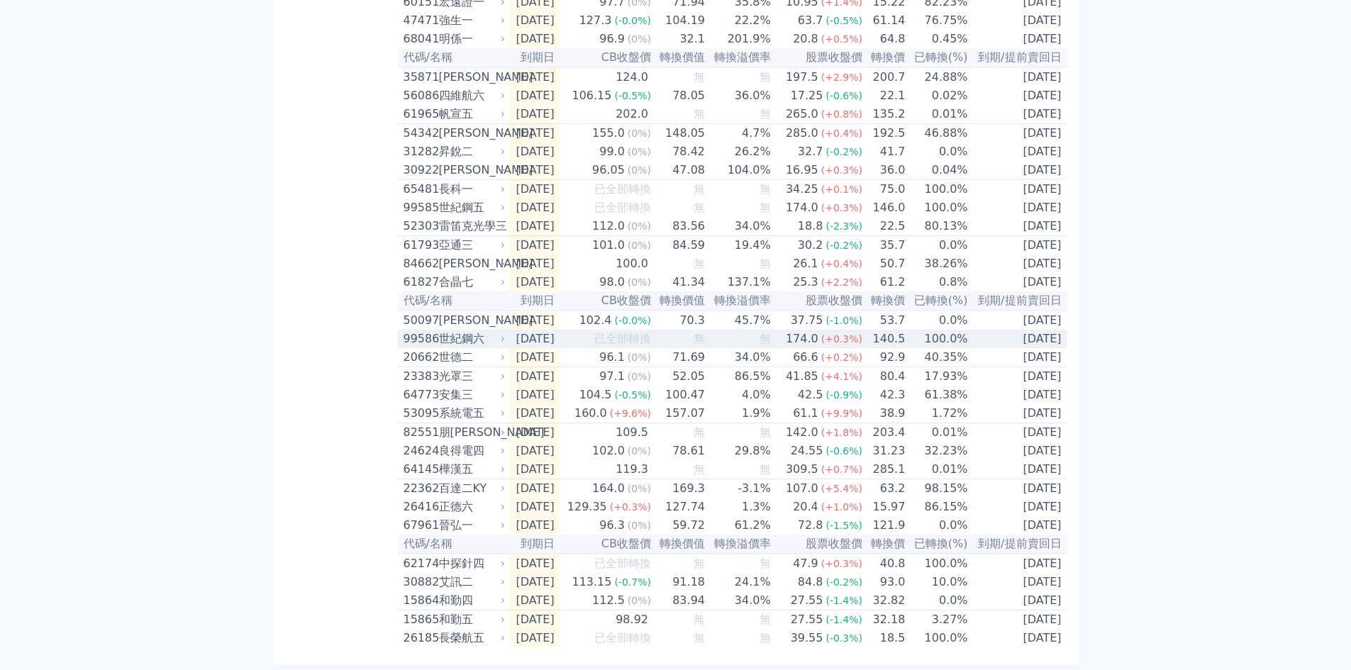
click at [560, 348] on td "[DATE]" at bounding box center [535, 339] width 52 height 18
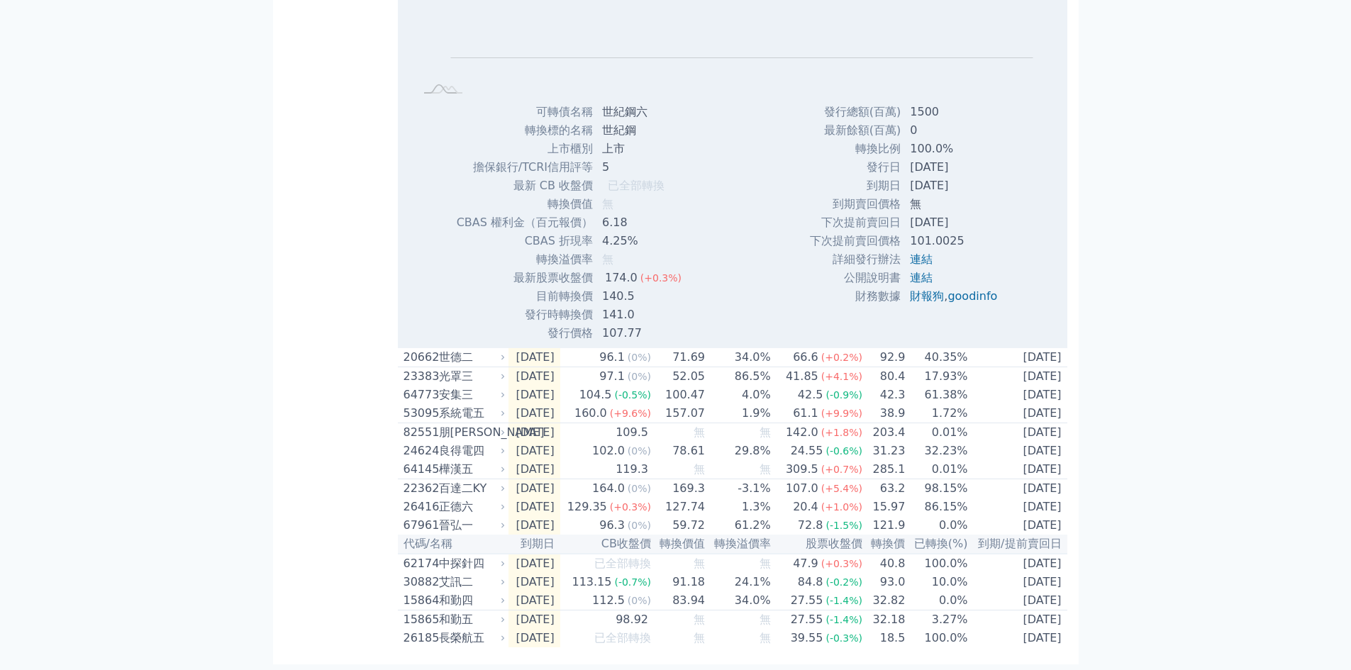
scroll to position [3759, 0]
